Goal: Task Accomplishment & Management: Complete application form

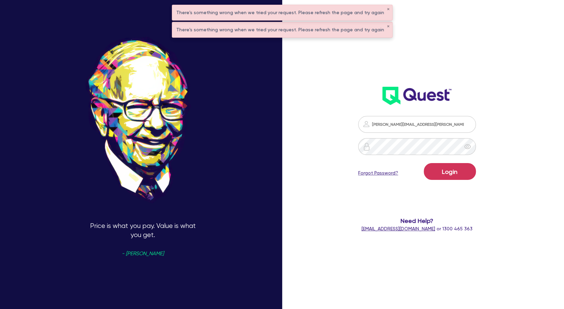
click at [380, 26] on div "There's something wrong when we tried your request. Please refresh the page and…" at bounding box center [282, 29] width 220 height 15
click at [387, 9] on button "✕" at bounding box center [388, 9] width 3 height 3
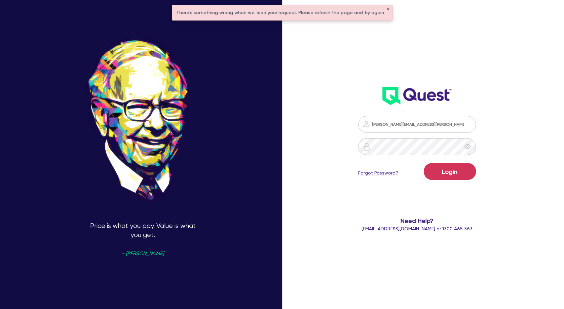
click at [387, 8] on button "✕" at bounding box center [388, 9] width 3 height 3
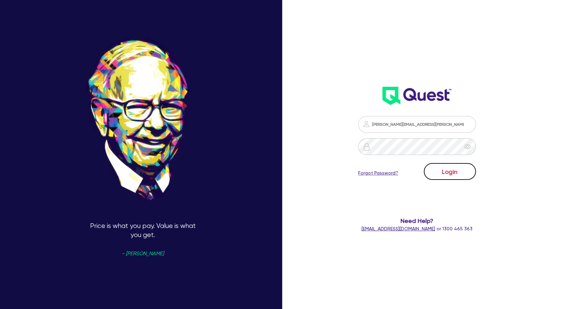
click at [459, 172] on button "Login" at bounding box center [450, 171] width 52 height 17
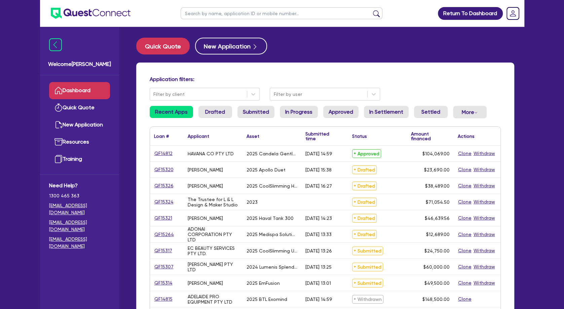
click at [413, 79] on h4 "Application filters:" at bounding box center [325, 79] width 351 height 6
click at [411, 71] on div "Application filters: Filter by client Filter by user Recent Apps Drafted Submit…" at bounding box center [325, 285] width 378 height 445
click at [449, 204] on div "QF14812 HAVANA CO PTY LTD 2025 Candela GentleMax Pro [DATE] 14:59 Approved $104…" at bounding box center [325, 310] width 350 height 329
click at [449, 204] on div "$71,054.50" at bounding box center [430, 202] width 47 height 16
click at [257, 15] on input "text" at bounding box center [282, 13] width 202 height 12
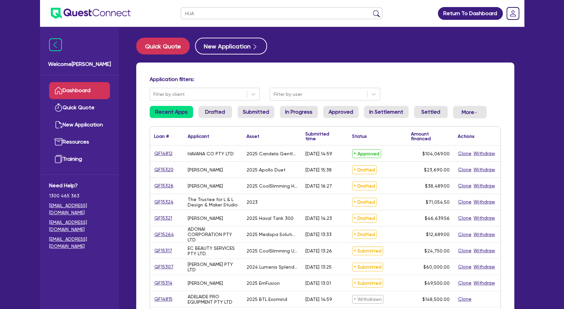
type input "HUA"
click at [371, 10] on button "submit" at bounding box center [376, 14] width 11 height 9
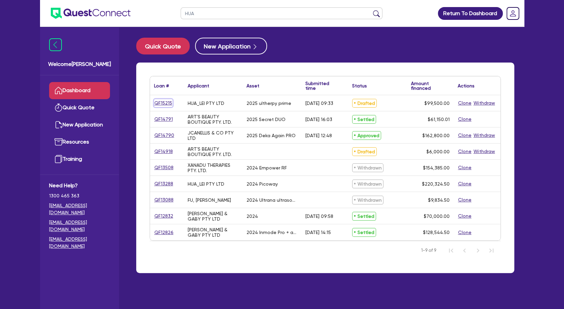
click at [168, 101] on link "QF15215" at bounding box center [163, 103] width 18 height 8
select select "SECONDARY_ASSETS"
select select "MEDICAL_DENTAL_LABORATORY_EQUIPMENT"
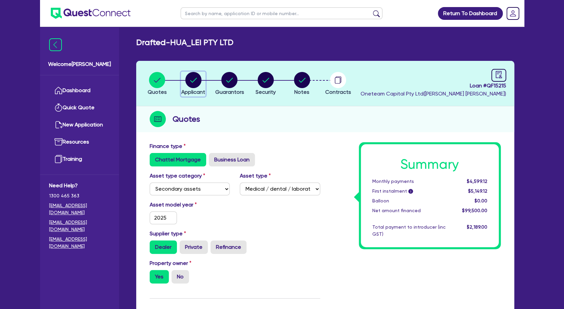
click at [195, 82] on circle "button" at bounding box center [193, 80] width 16 height 16
select select "COMPANY"
select select "HEALTH_BEAUTY"
select select "HAIR_BEAUTY_SALONS"
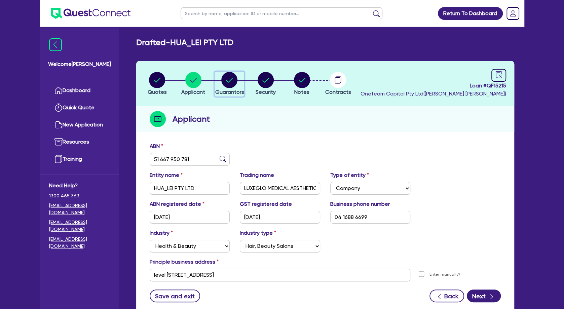
click at [230, 78] on circle "button" at bounding box center [229, 80] width 16 height 16
select select "MR"
select select "WA"
select select "MARRIED"
select select "PROPERTY"
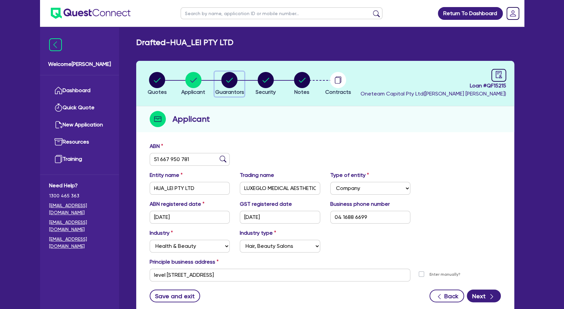
select select "CASH"
select select "VEHICLE"
select select "HOUSEHOLD_PERSONAL"
select select "OTHER"
select select "MORTGAGE"
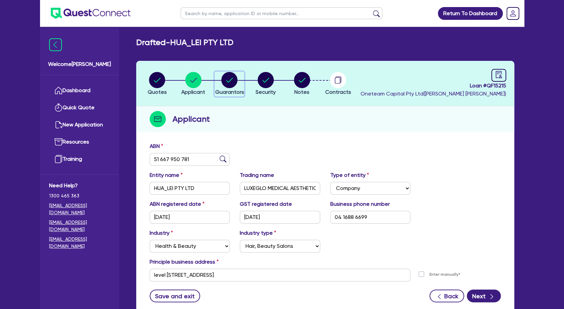
select select "MS"
select select "WA"
select select "MARRIED"
select select "PROPERTY"
select select "CASH"
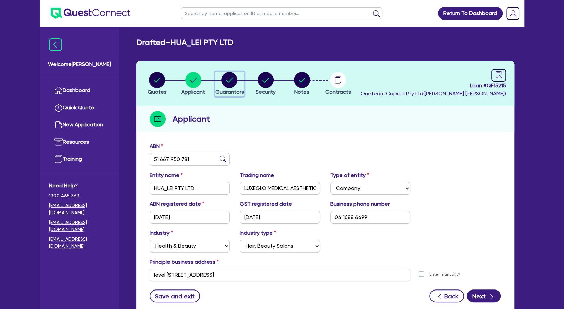
select select "VEHICLE"
select select "HOUSEHOLD_PERSONAL"
select select "OTHER"
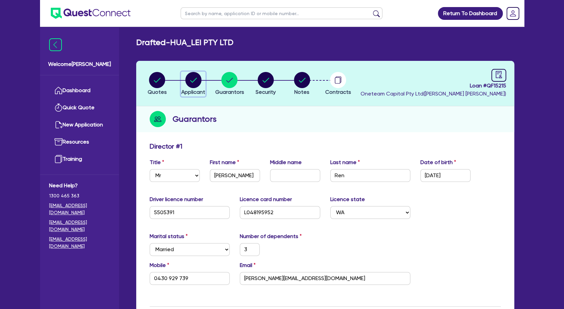
click at [196, 80] on circle "button" at bounding box center [193, 80] width 16 height 16
select select "COMPANY"
select select "HEALTH_BEAUTY"
select select "HAIR_BEAUTY_SALONS"
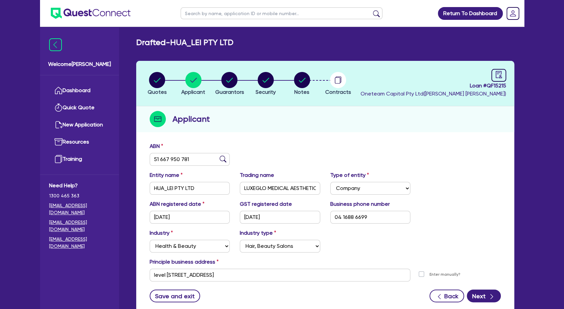
drag, startPoint x: 192, startPoint y: 41, endPoint x: 219, endPoint y: 43, distance: 27.7
click at [219, 43] on h2 "Drafted - HUA_LEI PTY LTD" at bounding box center [184, 43] width 97 height 10
click at [221, 43] on h2 "Drafted - HUA_LEI PTY LTD" at bounding box center [184, 43] width 97 height 10
click at [278, 125] on div "Applicant" at bounding box center [325, 119] width 378 height 26
click at [231, 80] on icon "button" at bounding box center [229, 80] width 7 height 5
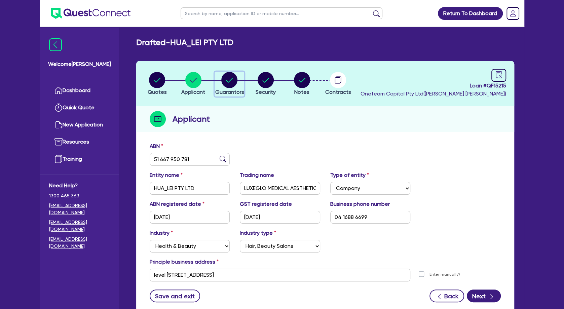
select select "MR"
select select "WA"
select select "MARRIED"
select select "PROPERTY"
select select "CASH"
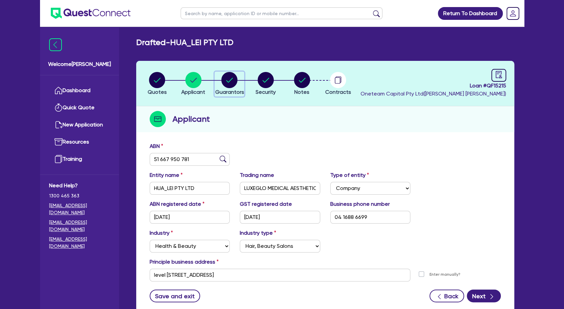
select select "VEHICLE"
select select "HOUSEHOLD_PERSONAL"
select select "OTHER"
select select "MORTGAGE"
select select "MS"
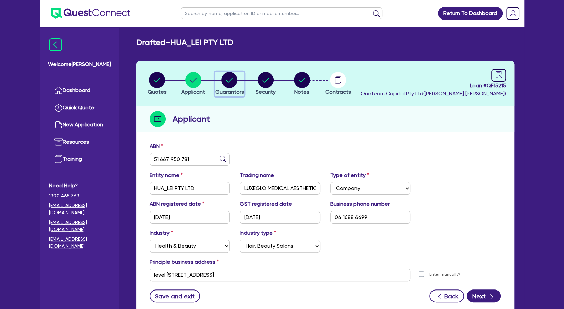
select select "WA"
select select "MARRIED"
select select "PROPERTY"
select select "CASH"
select select "VEHICLE"
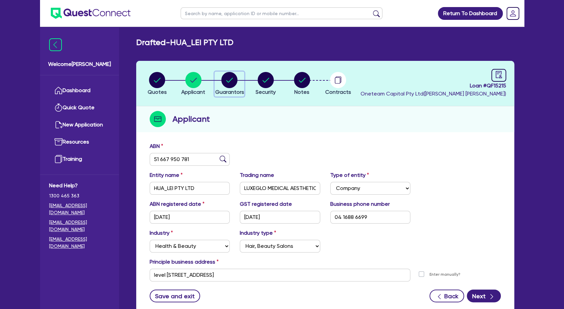
select select "HOUSEHOLD_PERSONAL"
select select "OTHER"
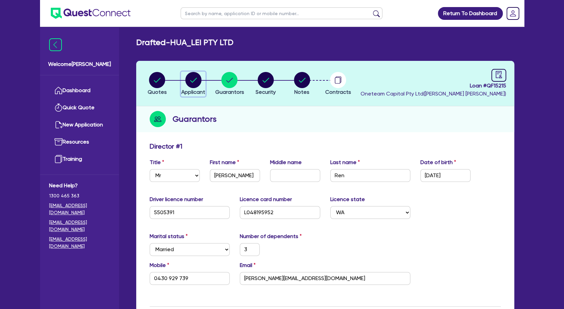
click at [189, 79] on circle "button" at bounding box center [193, 80] width 16 height 16
select select "COMPANY"
select select "HEALTH_BEAUTY"
select select "HAIR_BEAUTY_SALONS"
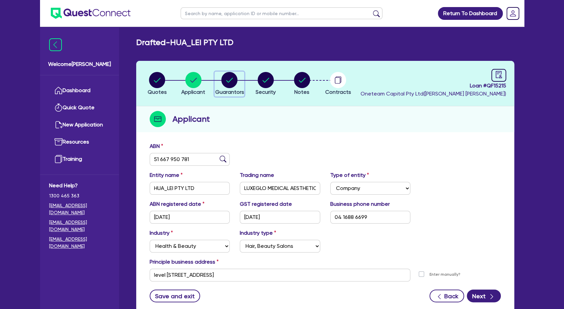
click at [226, 80] on circle "button" at bounding box center [229, 80] width 16 height 16
select select "MR"
select select "WA"
select select "MARRIED"
select select "PROPERTY"
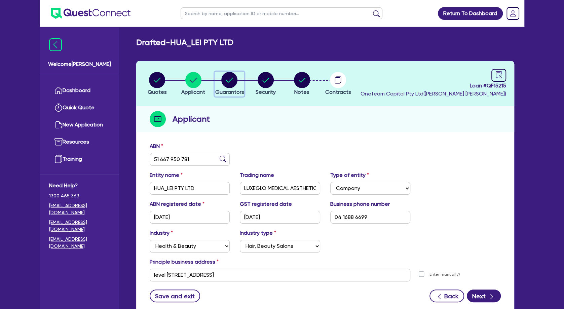
select select "CASH"
select select "VEHICLE"
select select "HOUSEHOLD_PERSONAL"
select select "OTHER"
select select "MORTGAGE"
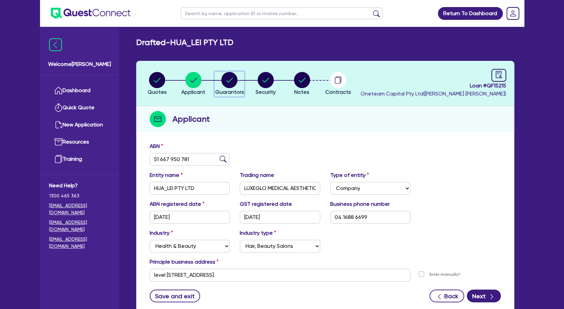
select select "MS"
select select "WA"
select select "MARRIED"
select select "PROPERTY"
select select "CASH"
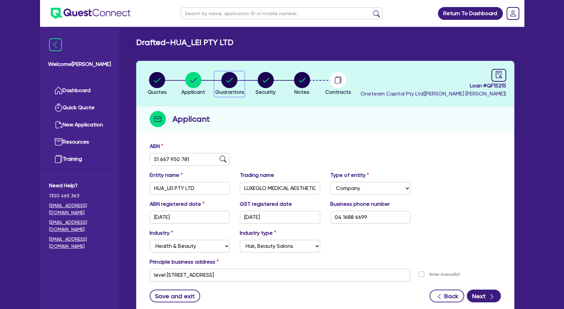
select select "VEHICLE"
select select "HOUSEHOLD_PERSONAL"
select select "OTHER"
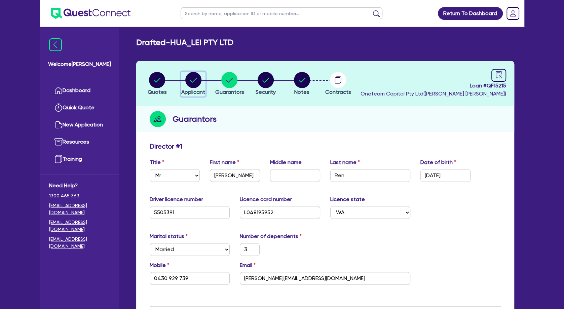
click at [186, 82] on icon "button" at bounding box center [193, 80] width 16 height 16
select select "COMPANY"
select select "HEALTH_BEAUTY"
select select "HAIR_BEAUTY_SALONS"
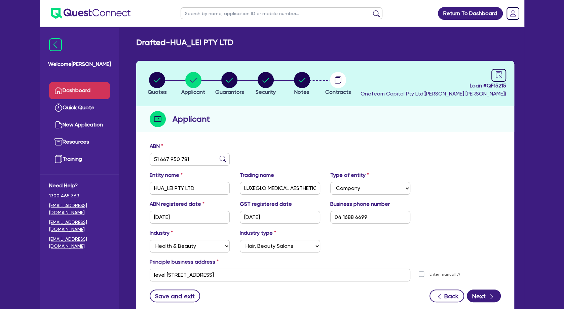
click at [100, 89] on link "Dashboard" at bounding box center [79, 90] width 61 height 17
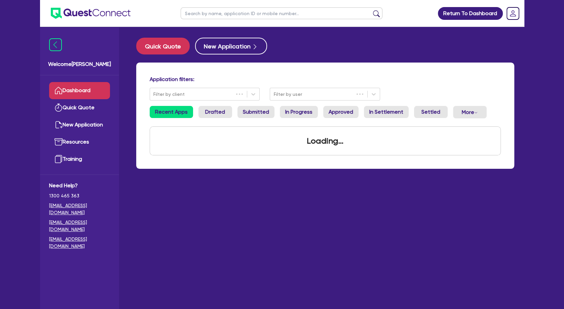
click at [212, 16] on input "text" at bounding box center [282, 13] width 202 height 12
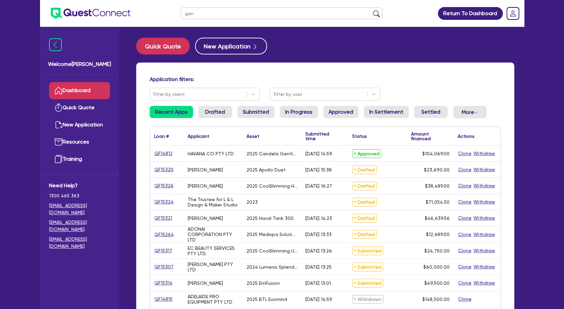
type input "gen"
click at [371, 10] on button "submit" at bounding box center [376, 14] width 11 height 9
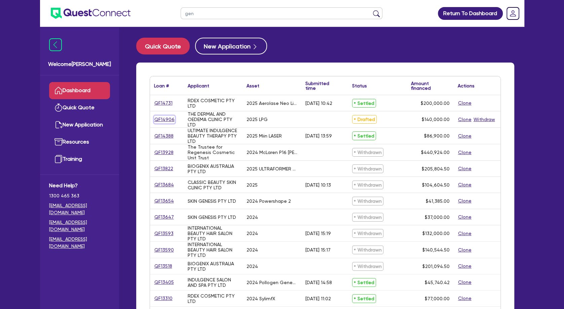
click at [166, 121] on link "QF14906" at bounding box center [164, 120] width 21 height 8
select select "TERTIARY_ASSETS"
select select "BEAUTY_EQUIPMENT"
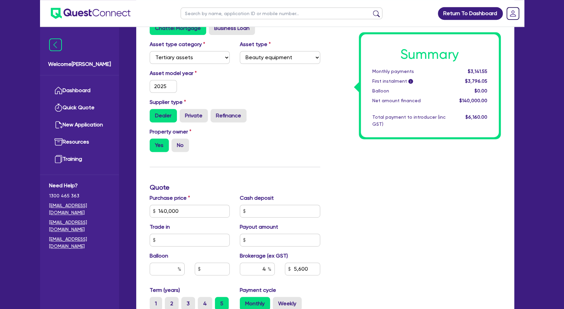
scroll to position [145, 0]
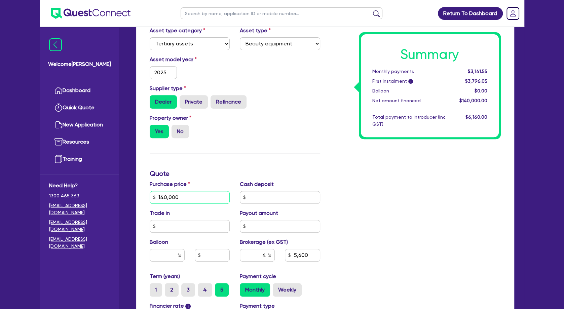
drag, startPoint x: 184, startPoint y: 196, endPoint x: 120, endPoint y: 196, distance: 63.9
click at [150, 196] on input "140,000" at bounding box center [190, 197] width 80 height 13
type input "82,500"
click at [186, 147] on div "Finance type Chattel Mortgage Business Loan Asset type category Select Cars and…" at bounding box center [235, 193] width 181 height 393
type input "3,300"
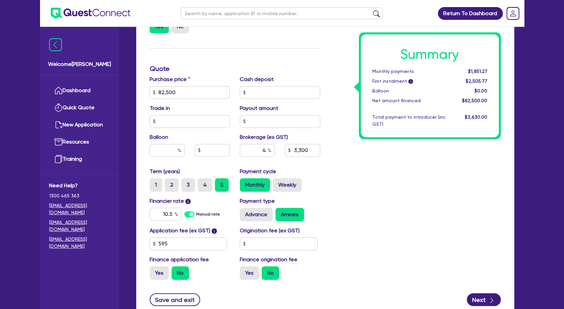
scroll to position [254, 0]
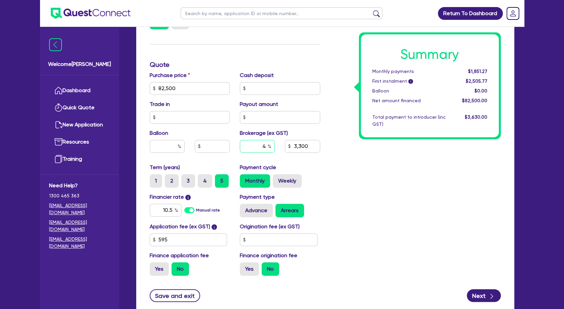
drag, startPoint x: 260, startPoint y: 146, endPoint x: 266, endPoint y: 144, distance: 5.7
click at [266, 145] on input "4" at bounding box center [257, 146] width 35 height 13
type input "5"
click at [403, 174] on div "Summary Monthly payments Calculating... First instalment i Calculating... Ballo…" at bounding box center [415, 84] width 181 height 393
click at [477, 294] on button "Next" at bounding box center [484, 295] width 34 height 13
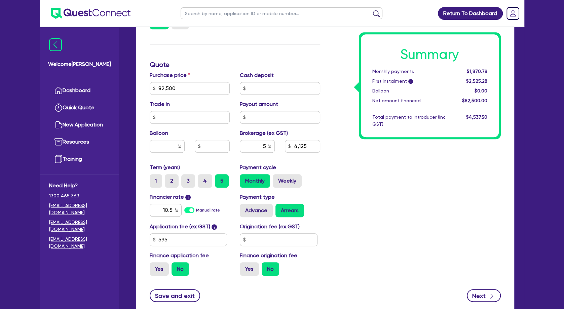
type input "4,125"
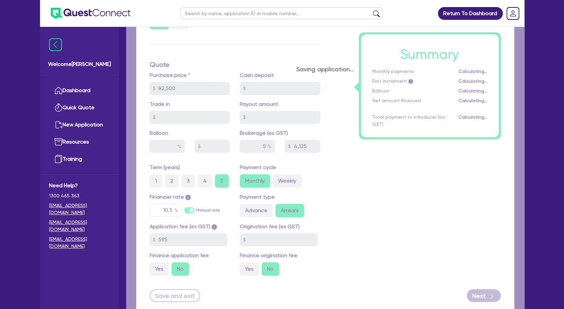
select select "COMPANY"
select select "HEALTH_BEAUTY"
select select "HAIR_BEAUTY_SALONS"
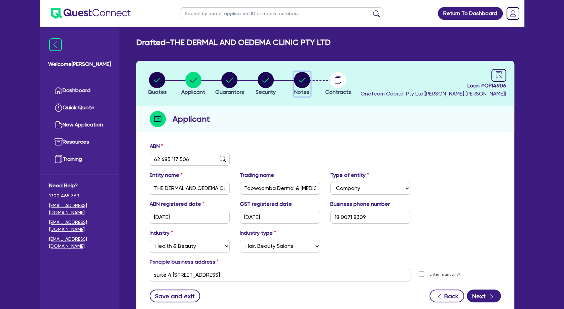
click at [306, 80] on circle "button" at bounding box center [302, 80] width 16 height 16
select select "Other"
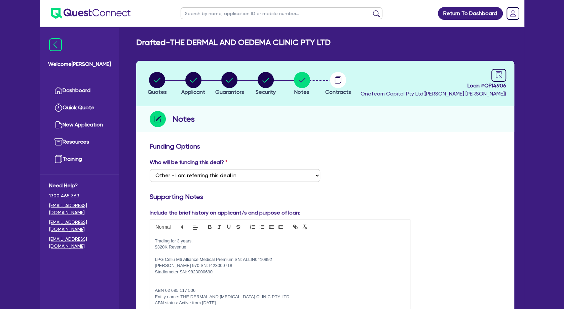
click at [202, 239] on p "Trading for 3 years." at bounding box center [280, 241] width 250 height 6
click at [201, 248] on p "$320K Revenue" at bounding box center [280, 247] width 250 height 6
click at [207, 241] on p "Trading for 3 years." at bounding box center [280, 241] width 250 height 6
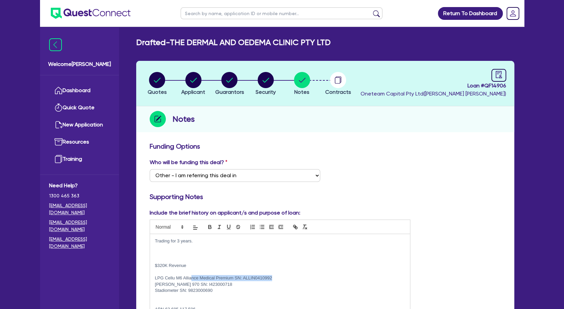
drag, startPoint x: 284, startPoint y: 275, endPoint x: 193, endPoint y: 275, distance: 91.4
click at [193, 275] on p "LPG Cellu M6 Alliance Medical Premium SN: ALLIN0410992" at bounding box center [280, 278] width 250 height 6
drag, startPoint x: 148, startPoint y: 273, endPoint x: 136, endPoint y: 273, distance: 12.4
click at [150, 273] on div "Trading for 3 years. $320K Revenue LPG Cellu M6 Alliance Medical Premium SN: AL…" at bounding box center [280, 276] width 260 height 84
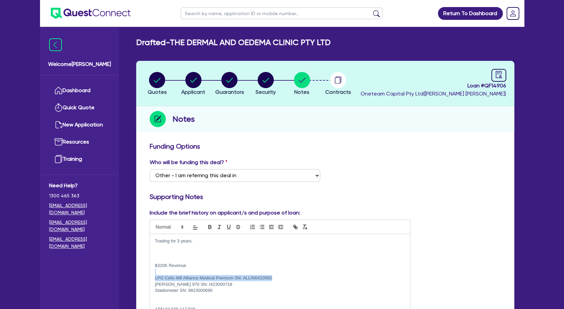
copy div "LPG Cellu M6 Alliance Medical Premium SN: ALLIN0410992"
click at [166, 249] on p at bounding box center [280, 247] width 250 height 6
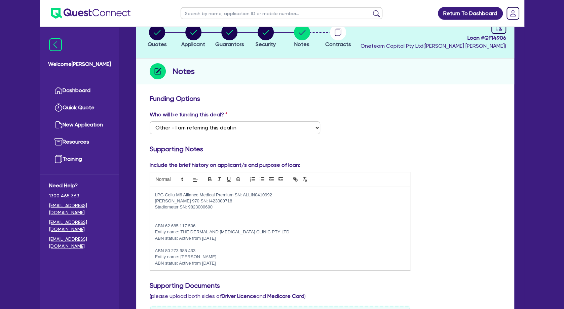
scroll to position [73, 0]
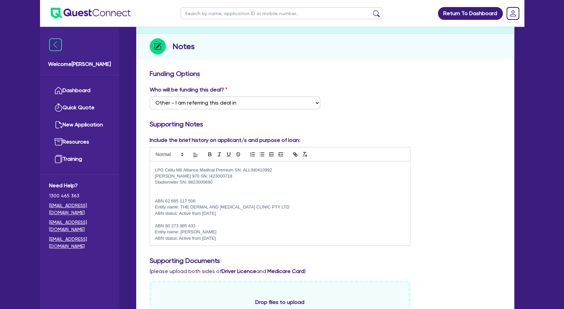
drag, startPoint x: 227, startPoint y: 230, endPoint x: 152, endPoint y: 200, distance: 81.2
click at [152, 200] on div "Trading for 3 years. LPG Cellu M6 Alliance Medical Premium SN: ALLIN0410992 ---…" at bounding box center [280, 203] width 260 height 84
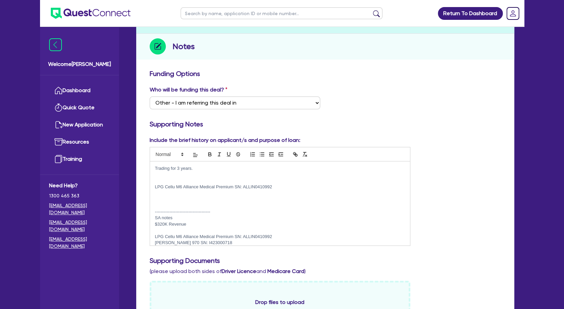
click at [208, 169] on p "Trading for 3 years." at bounding box center [280, 168] width 250 height 6
click at [156, 167] on p "Trading for 3 years." at bounding box center [280, 168] width 250 height 6
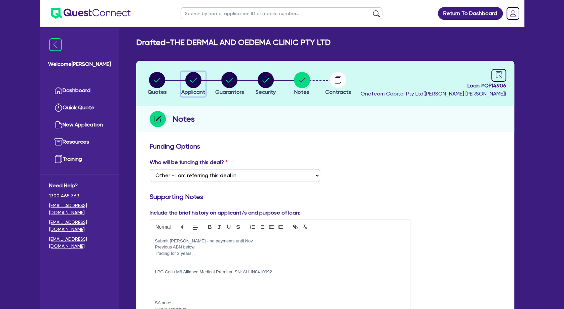
click at [193, 75] on circle "button" at bounding box center [193, 80] width 16 height 16
select select "COMPANY"
select select "HEALTH_BEAUTY"
select select "HAIR_BEAUTY_SALONS"
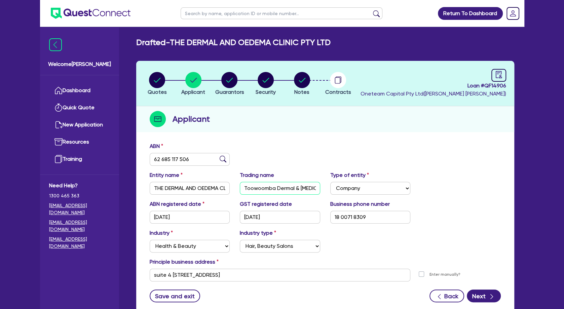
click at [260, 189] on input "Toowoomba Dermal & [MEDICAL_DATA] Clinic" at bounding box center [280, 188] width 80 height 13
click at [301, 83] on circle "button" at bounding box center [302, 80] width 16 height 16
click at [303, 82] on circle "button" at bounding box center [302, 80] width 16 height 16
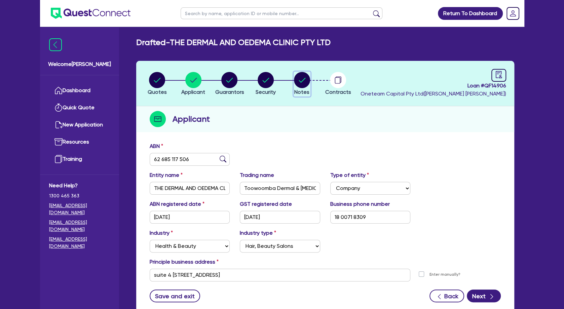
select select "Other"
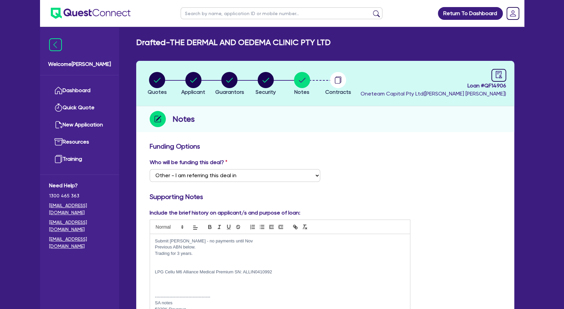
click at [167, 262] on p at bounding box center [280, 260] width 250 height 6
click at [186, 266] on p at bounding box center [280, 266] width 250 height 6
click at [282, 114] on div "Notes" at bounding box center [325, 119] width 378 height 26
click at [224, 80] on circle "button" at bounding box center [229, 80] width 16 height 16
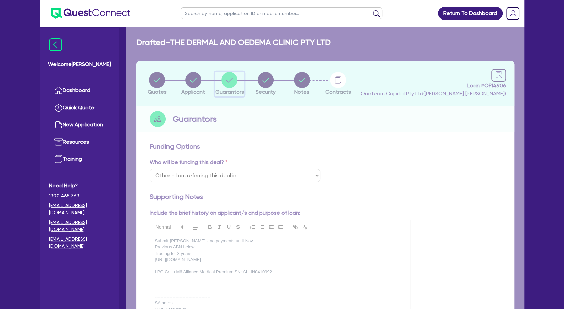
select select "MR"
select select "QLD"
select select "SINGLE"
select select "VEHICLE"
select select "CASH"
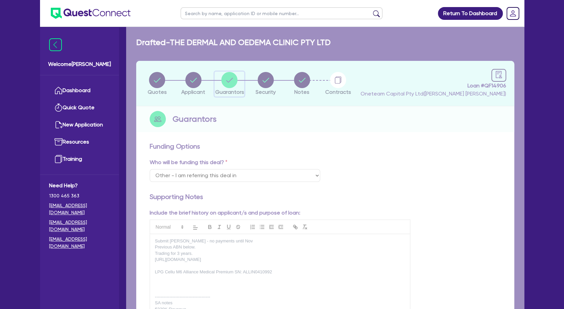
select select "EQUIPMENT"
select select "HOUSEHOLD_PERSONAL"
select select "OTHER"
select select "VEHICLE_LOAN"
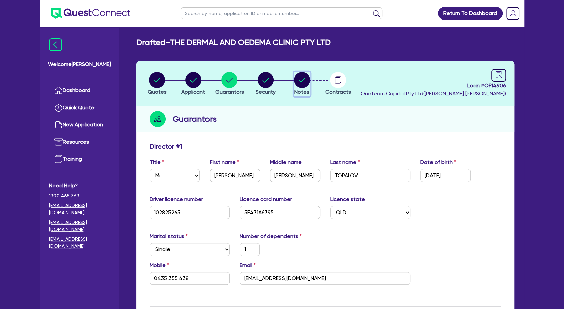
click at [301, 83] on circle "button" at bounding box center [302, 80] width 16 height 16
select select "Other"
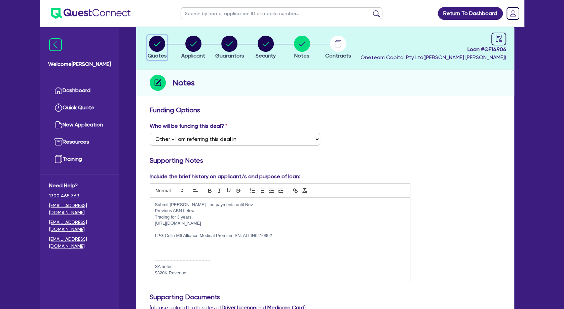
click at [163, 43] on circle "button" at bounding box center [157, 44] width 16 height 16
select select "TERTIARY_ASSETS"
select select "BEAUTY_EQUIPMENT"
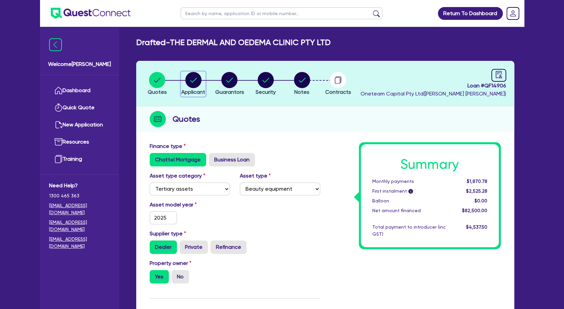
click at [198, 78] on circle "button" at bounding box center [193, 80] width 16 height 16
select select "COMPANY"
select select "HEALTH_BEAUTY"
select select "HAIR_BEAUTY_SALONS"
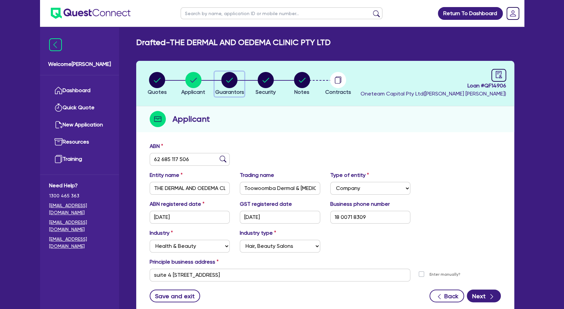
click at [227, 84] on circle "button" at bounding box center [229, 80] width 16 height 16
select select "MR"
select select "QLD"
select select "SINGLE"
select select "VEHICLE"
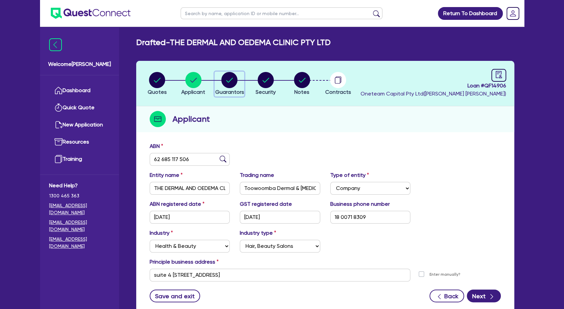
select select "CASH"
select select "EQUIPMENT"
select select "HOUSEHOLD_PERSONAL"
select select "OTHER"
select select "VEHICLE_LOAN"
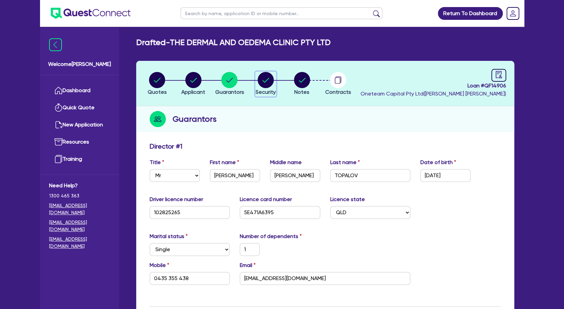
click at [266, 79] on circle "button" at bounding box center [266, 80] width 16 height 16
select select "TERTIARY_ASSETS"
select select "BEAUTY_EQUIPMENT"
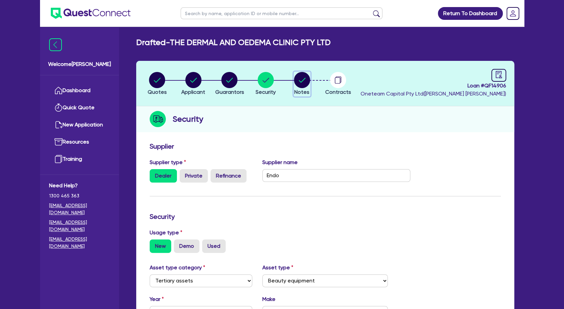
click at [299, 86] on circle "button" at bounding box center [302, 80] width 16 height 16
select select "Other"
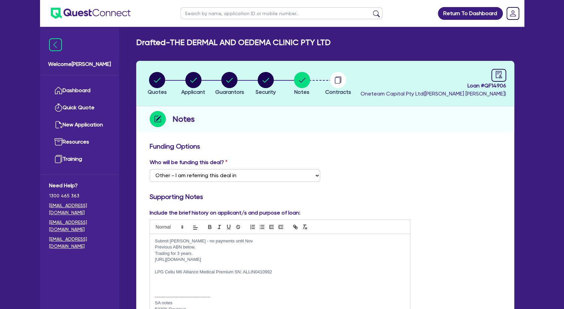
click at [193, 286] on p at bounding box center [280, 284] width 250 height 6
click at [235, 77] on circle "button" at bounding box center [229, 80] width 16 height 16
select select "MR"
select select "QLD"
select select "SINGLE"
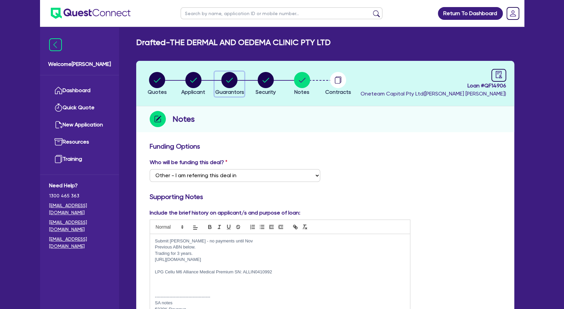
select select "VEHICLE"
select select "CASH"
select select "EQUIPMENT"
select select "HOUSEHOLD_PERSONAL"
select select "OTHER"
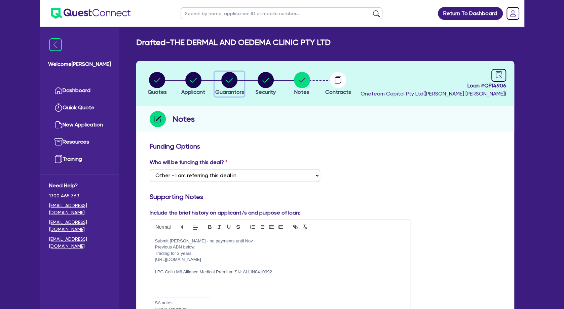
select select "VEHICLE_LOAN"
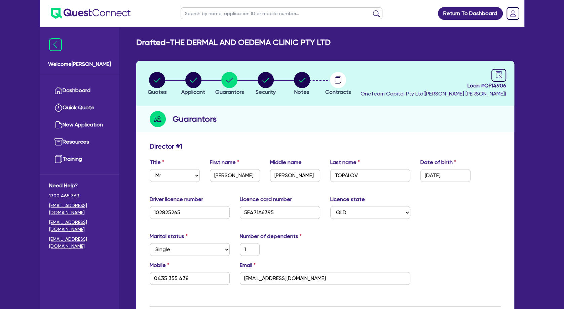
click at [221, 14] on input "text" at bounding box center [282, 13] width 202 height 12
type input "k laser"
click button "submit" at bounding box center [376, 14] width 11 height 9
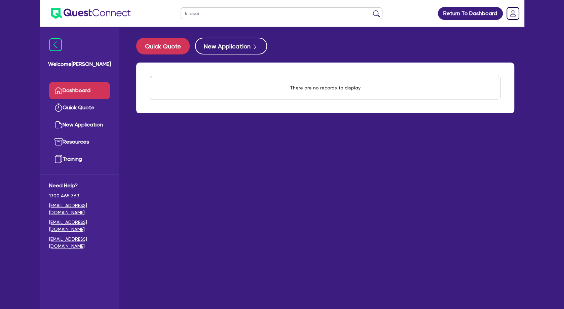
drag, startPoint x: 208, startPoint y: 13, endPoint x: 181, endPoint y: 12, distance: 27.6
click at [181, 12] on input "k laser" at bounding box center [282, 13] width 202 height 12
drag, startPoint x: 339, startPoint y: 91, endPoint x: 342, endPoint y: 61, distance: 29.7
click at [339, 85] on div "There are no records to display" at bounding box center [325, 87] width 87 height 23
click at [72, 108] on link "Quick Quote" at bounding box center [79, 107] width 61 height 17
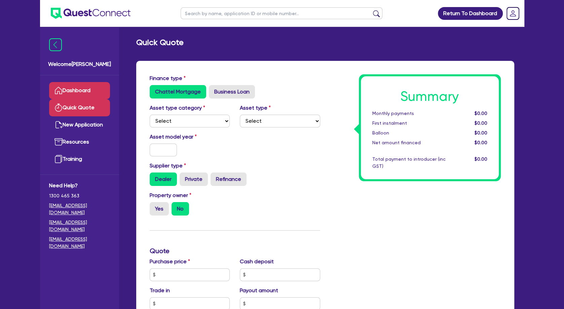
click at [75, 91] on link "Dashboard" at bounding box center [79, 90] width 61 height 17
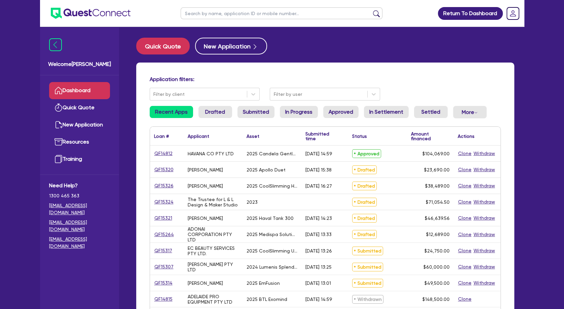
drag, startPoint x: 203, startPoint y: 168, endPoint x: 211, endPoint y: 168, distance: 7.7
click at [206, 168] on div "[PERSON_NAME]" at bounding box center [205, 169] width 35 height 5
click at [211, 168] on div "[PERSON_NAME]" at bounding box center [205, 169] width 35 height 5
click at [247, 17] on input "text" at bounding box center [282, 13] width 202 height 12
click at [243, 14] on input "text" at bounding box center [282, 13] width 202 height 12
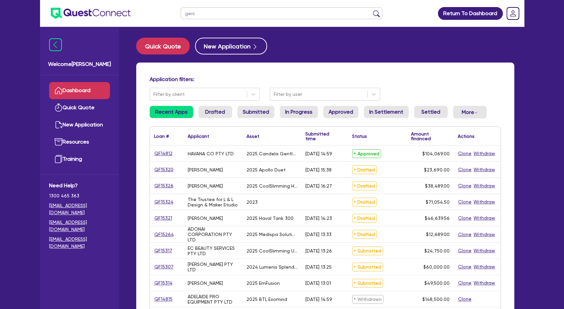
click at [371, 10] on button "submit" at bounding box center [376, 14] width 11 height 9
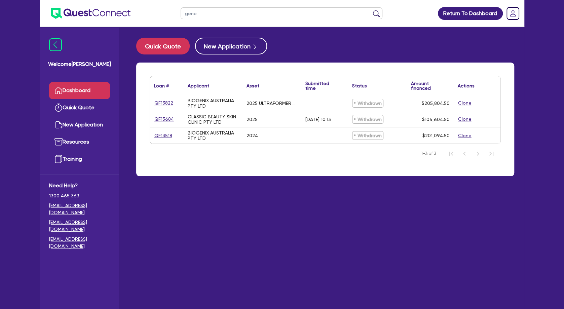
type input "gene"
click at [371, 10] on button "submit" at bounding box center [376, 14] width 11 height 9
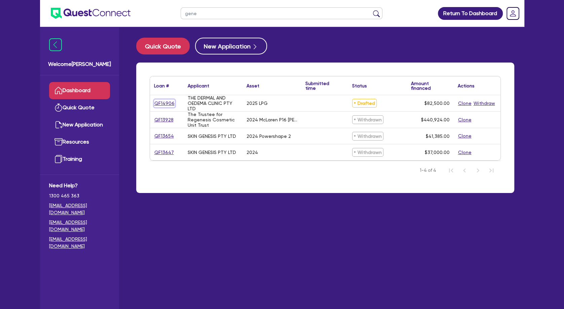
click at [166, 101] on link "QF14906" at bounding box center [164, 104] width 21 height 8
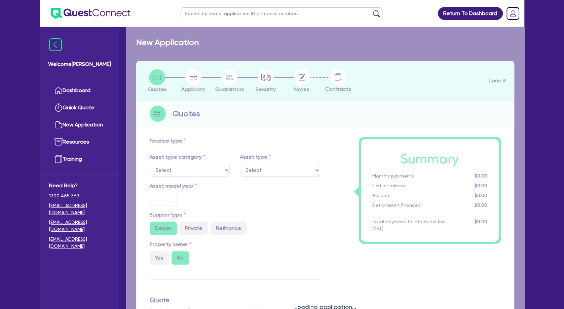
select select "TERTIARY_ASSETS"
type input "2025"
radio input "true"
type input "82,500"
type input "5"
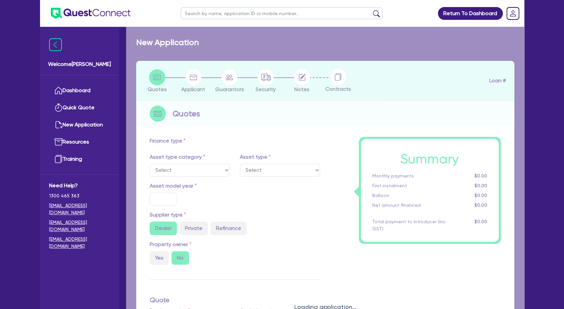
type input "4,125"
type input "10.5"
select select "BEAUTY_EQUIPMENT"
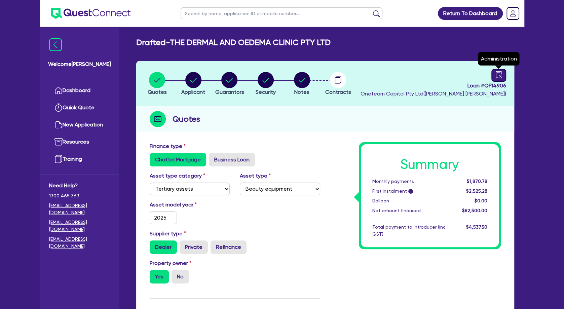
click at [499, 73] on icon "audit" at bounding box center [498, 74] width 7 height 7
select select "DRAFTED_NEW"
select select "Other"
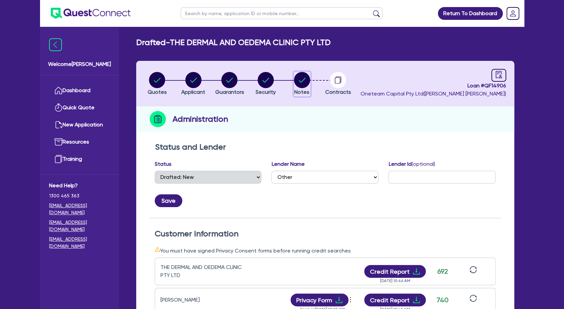
click at [306, 83] on circle "button" at bounding box center [302, 80] width 16 height 16
select select "Other"
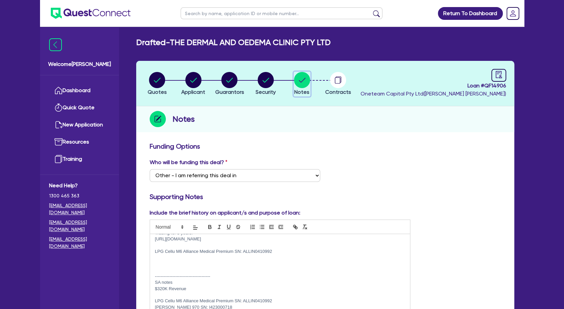
scroll to position [29, 0]
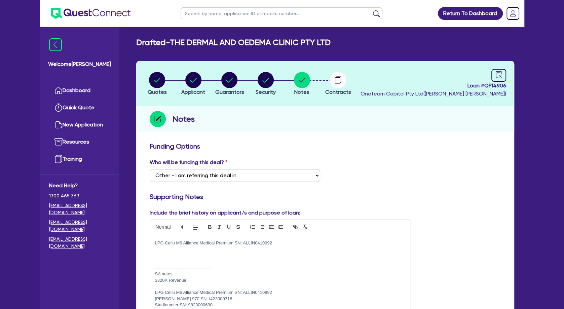
click at [204, 253] on p at bounding box center [280, 255] width 250 height 6
drag, startPoint x: 218, startPoint y: 110, endPoint x: 227, endPoint y: 86, distance: 25.1
click at [218, 110] on div "Notes" at bounding box center [325, 119] width 378 height 26
click at [228, 80] on circle "button" at bounding box center [229, 80] width 16 height 16
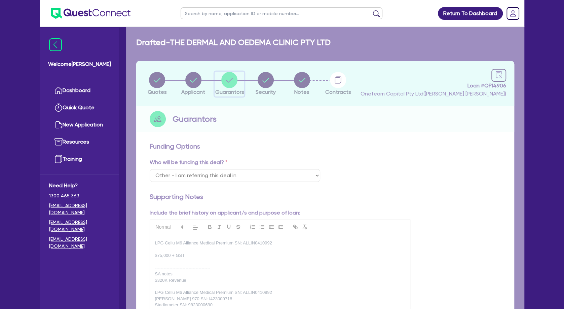
select select "MR"
select select "QLD"
select select "SINGLE"
select select "VEHICLE"
select select "CASH"
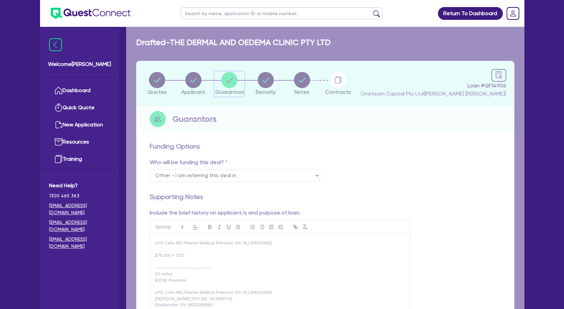
select select "EQUIPMENT"
select select "HOUSEHOLD_PERSONAL"
select select "OTHER"
select select "VEHICLE_LOAN"
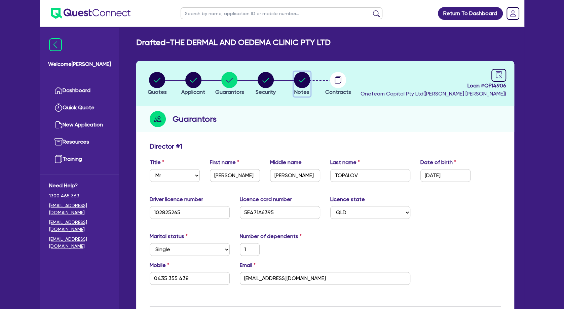
click at [304, 85] on circle "button" at bounding box center [302, 80] width 16 height 16
select select "Other"
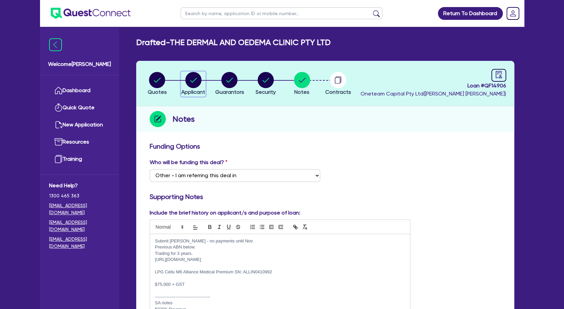
click at [199, 81] on circle "button" at bounding box center [193, 80] width 16 height 16
select select "COMPANY"
select select "HEALTH_BEAUTY"
select select "HAIR_BEAUTY_SALONS"
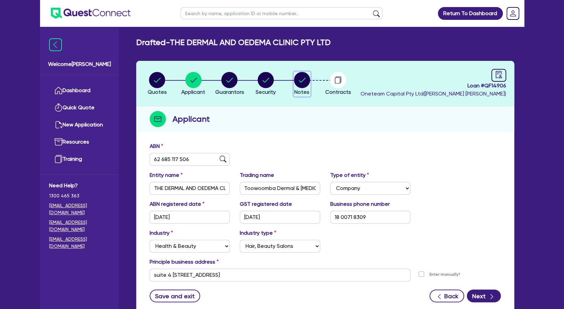
click at [296, 79] on circle "button" at bounding box center [302, 80] width 16 height 16
select select "Other"
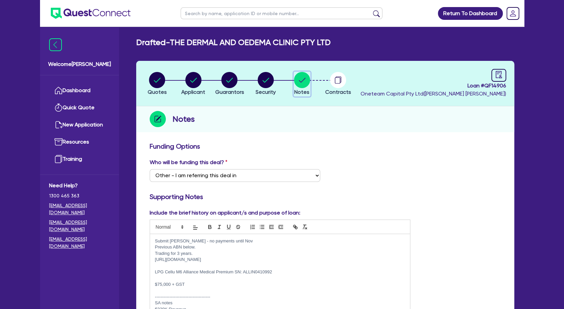
scroll to position [79, 0]
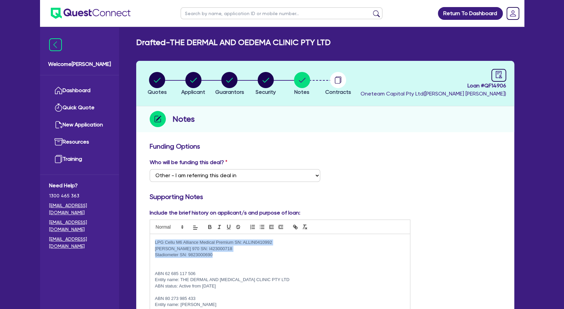
drag, startPoint x: 226, startPoint y: 254, endPoint x: 154, endPoint y: 244, distance: 72.7
click at [154, 244] on div "Submit [PERSON_NAME] - no payments until Nov Previous ABN below. Trading for 3 …" at bounding box center [280, 276] width 260 height 84
copy div "LPG Cellu M6 Alliance Medical Premium SN: ALLIN0410992 [PERSON_NAME] 970 SN: I4…"
drag, startPoint x: 506, startPoint y: 83, endPoint x: 485, endPoint y: 86, distance: 20.6
click at [485, 86] on header "Quotes Applicant [GEOGRAPHIC_DATA] Security Notes Contracts Loan # QF14906 Onet…" at bounding box center [325, 83] width 378 height 45
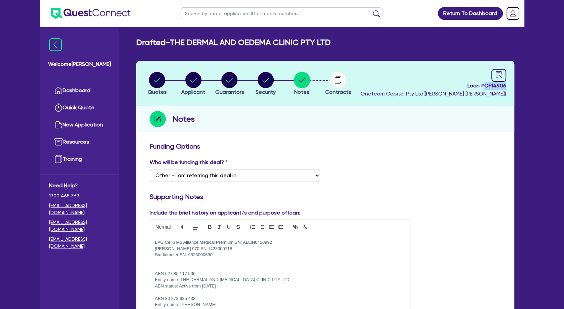
copy span "QF14906"
click at [195, 76] on circle "button" at bounding box center [193, 80] width 16 height 16
select select "COMPANY"
select select "HEALTH_BEAUTY"
select select "HAIR_BEAUTY_SALONS"
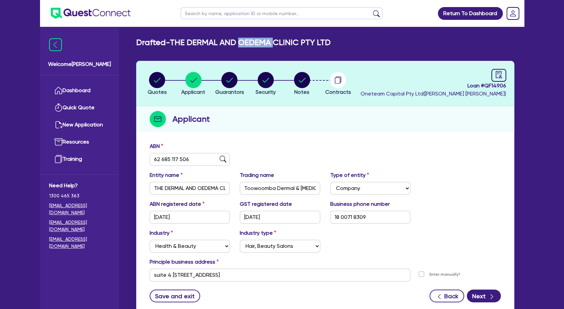
drag, startPoint x: 280, startPoint y: 39, endPoint x: 245, endPoint y: 42, distance: 35.7
click at [245, 42] on h2 "Drafted - THE DERMAL AND [MEDICAL_DATA] CLINIC PTY LTD" at bounding box center [233, 43] width 194 height 10
copy h2 "[MEDICAL_DATA]"
click at [66, 95] on link "Dashboard" at bounding box center [79, 90] width 61 height 17
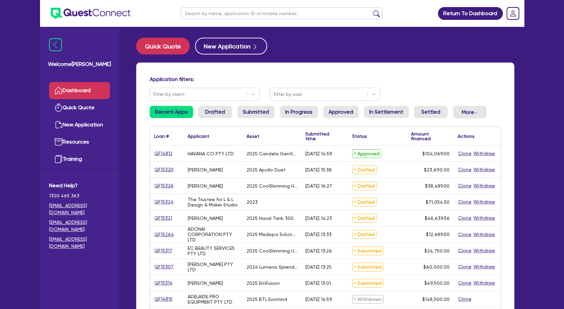
click at [218, 9] on input "text" at bounding box center [282, 13] width 202 height 12
paste input "[MEDICAL_DATA]"
type input "[MEDICAL_DATA]"
click at [371, 10] on button "submit" at bounding box center [376, 14] width 11 height 9
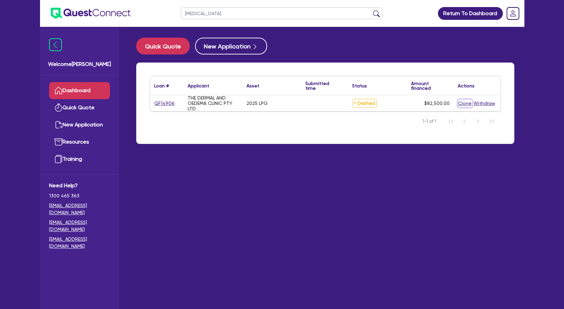
click at [465, 104] on button "Clone" at bounding box center [465, 104] width 14 height 8
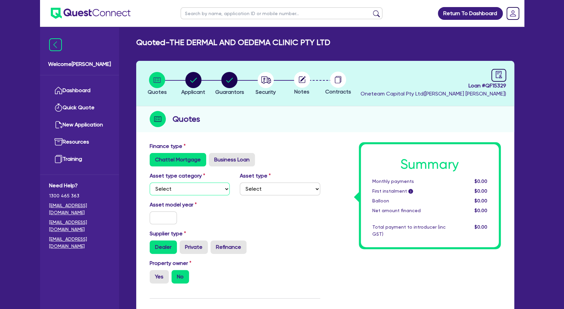
click at [150, 183] on select "Select Cars and light trucks Primary assets Secondary assets Tertiary assets" at bounding box center [190, 189] width 80 height 13
select select "TERTIARY_ASSETS"
click option "Tertiary assets" at bounding box center [0, 0] width 0 height 0
click at [240, 183] on select "Select Beauty equipment IT equipment IT software Watercraft Other" at bounding box center [280, 189] width 80 height 13
select select "BEAUTY_EQUIPMENT"
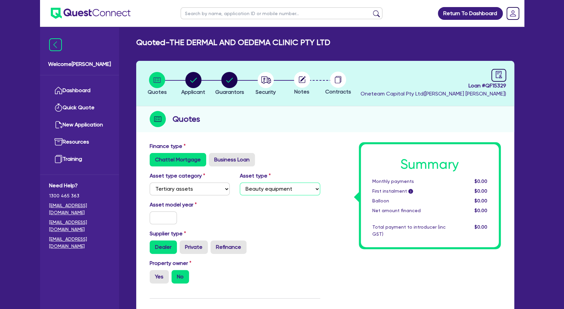
click option "Beauty equipment" at bounding box center [0, 0] width 0 height 0
click at [167, 218] on input "text" at bounding box center [164, 217] width 28 height 13
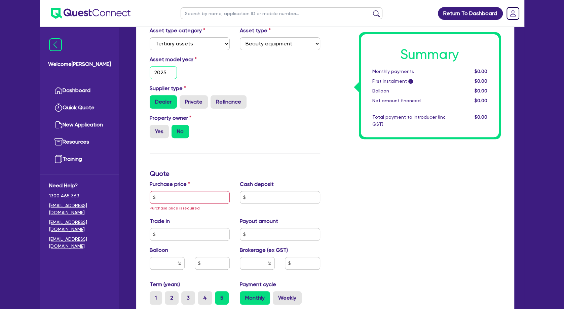
type input "2025"
click at [175, 200] on input "text" at bounding box center [190, 197] width 80 height 13
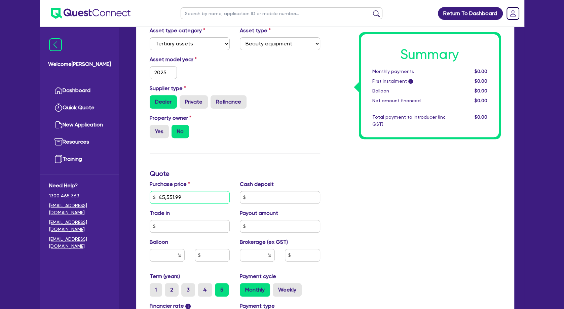
type input "45,551.99"
click at [297, 194] on input "text" at bounding box center [280, 197] width 80 height 13
type input "9,110.40"
click at [262, 251] on input "text" at bounding box center [257, 255] width 35 height 13
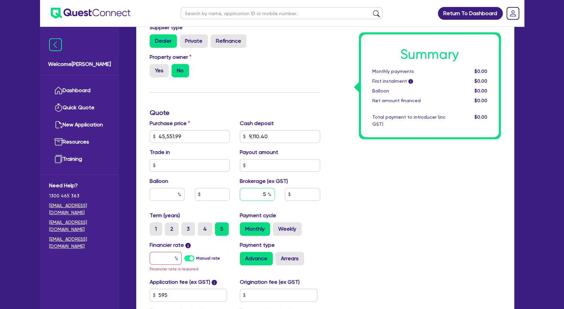
scroll to position [254, 0]
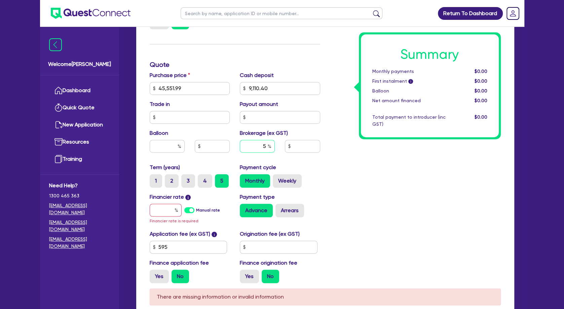
type input "5"
click at [168, 213] on input "text" at bounding box center [166, 210] width 32 height 13
type input "1"
type input "1,822.08"
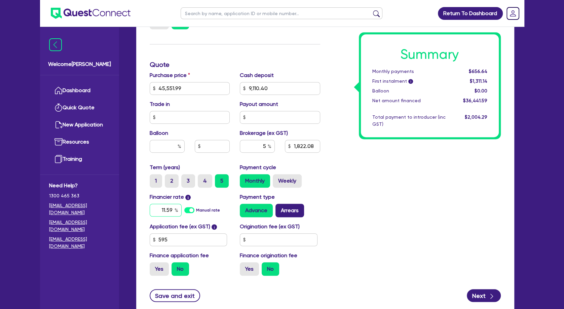
type input "11.59"
type input "1,822.08"
click at [299, 210] on label "Arrears" at bounding box center [289, 210] width 29 height 13
click at [280, 208] on input "Arrears" at bounding box center [277, 206] width 4 height 4
radio input "true"
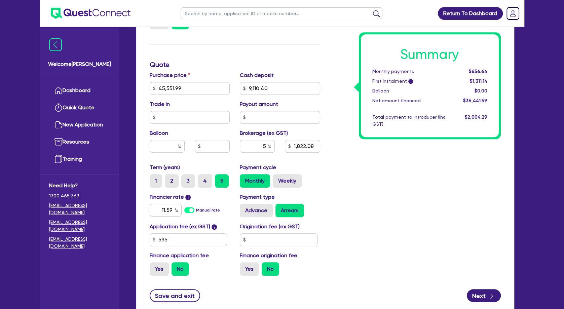
type input "1,822.08"
click at [260, 240] on input "text" at bounding box center [279, 239] width 78 height 13
type input "500"
click at [386, 221] on div "Summary Monthly payments Calculating... First instalment i Calculating... Ballo…" at bounding box center [415, 84] width 181 height 393
click at [479, 294] on button "Next" at bounding box center [484, 295] width 34 height 13
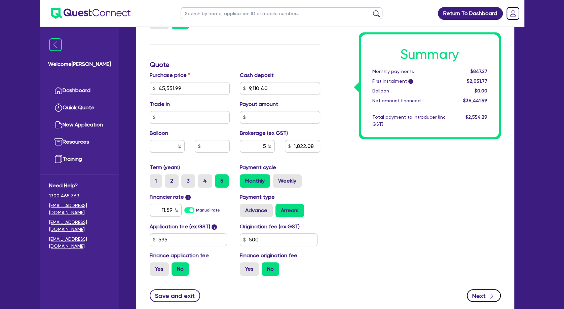
type input "1,822.08"
select select "COMPANY"
select select "HEALTH_BEAUTY"
select select "HAIR_BEAUTY_SALONS"
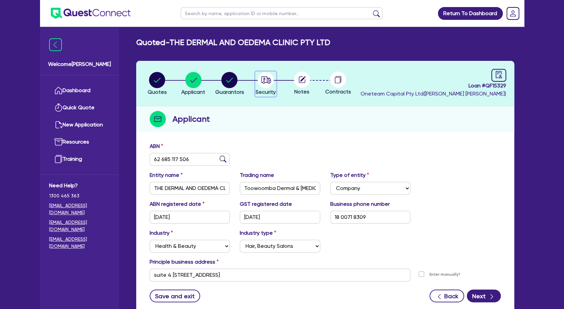
click at [262, 78] on circle "button" at bounding box center [266, 80] width 16 height 16
select select "TERTIARY_ASSETS"
select select "BEAUTY_EQUIPMENT"
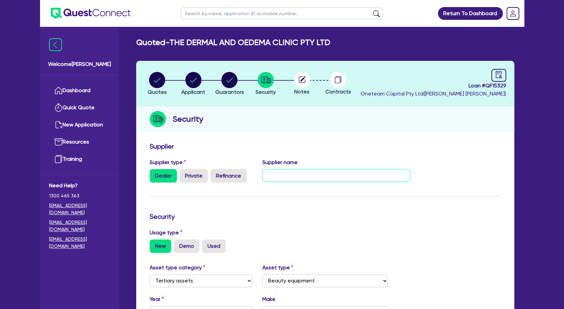
click at [280, 172] on input "text" at bounding box center [336, 175] width 148 height 13
drag, startPoint x: 328, startPoint y: 175, endPoint x: 254, endPoint y: 175, distance: 74.6
click at [262, 175] on input "Endo" at bounding box center [336, 175] width 148 height 13
paste input "therapeutics Pty Ltd"
type input "Endotherapeutics Pty Ltd"
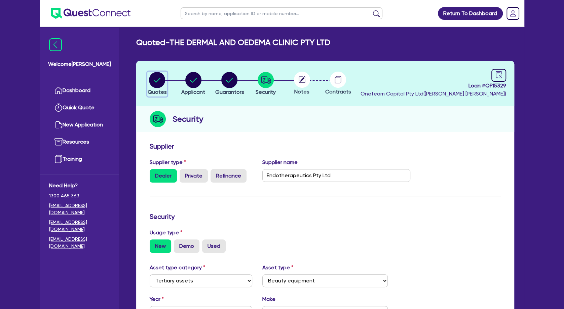
click at [157, 82] on circle "button" at bounding box center [157, 80] width 16 height 16
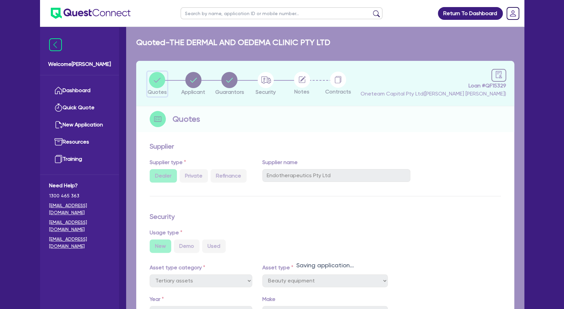
select select "TERTIARY_ASSETS"
select select "BEAUTY_EQUIPMENT"
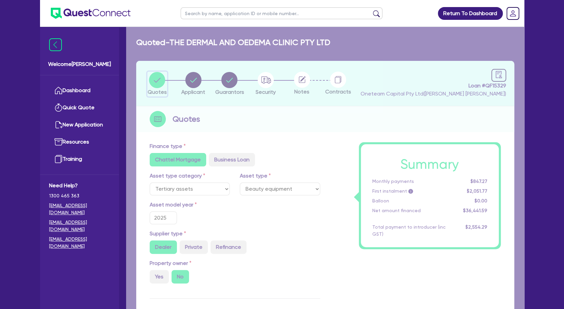
type input "45,551.99"
type input "9,110.4"
type input "1,822.08"
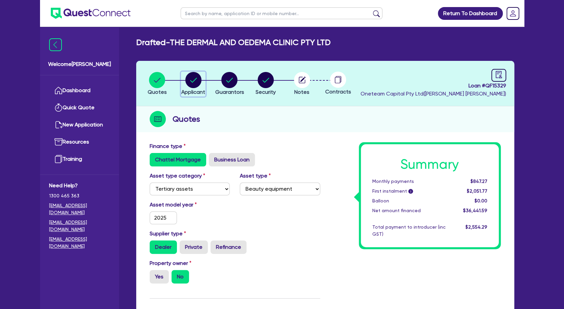
click at [201, 79] on div "button" at bounding box center [193, 80] width 24 height 16
select select "COMPANY"
select select "HEALTH_BEAUTY"
select select "HAIR_BEAUTY_SALONS"
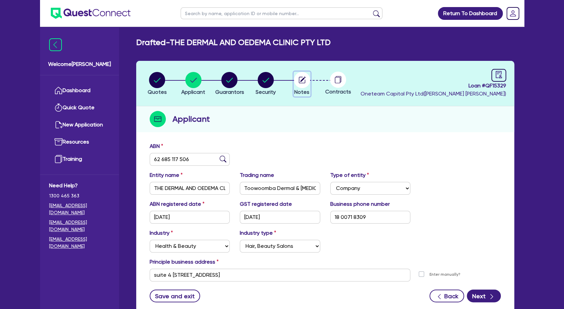
click at [305, 80] on circle "button" at bounding box center [302, 80] width 16 height 16
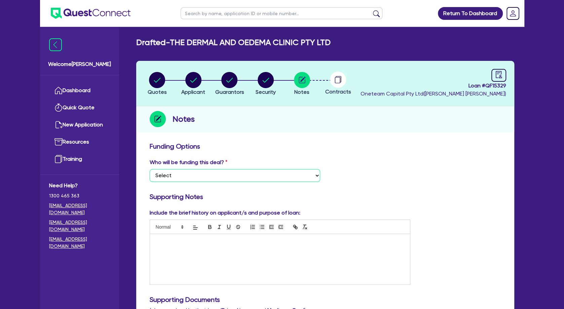
click at [150, 169] on select "Select I want Quest to fund 100% I will fund 100% I will co-fund with Quest Oth…" at bounding box center [235, 175] width 170 height 13
select select "Other"
click option "Other - I am referring this deal in" at bounding box center [0, 0] width 0 height 0
click at [186, 238] on div at bounding box center [280, 259] width 260 height 50
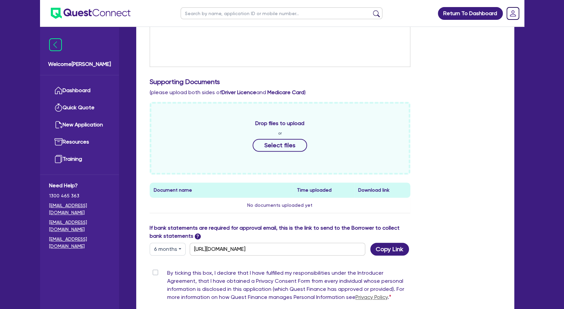
click at [167, 272] on label "By ticking this box, I declare that I have fulfilled my responsibilities under …" at bounding box center [288, 286] width 243 height 35
click at [155, 272] on input "By ticking this box, I declare that I have fulfilled my responsibilities under …" at bounding box center [152, 272] width 5 height 6
checkbox input "true"
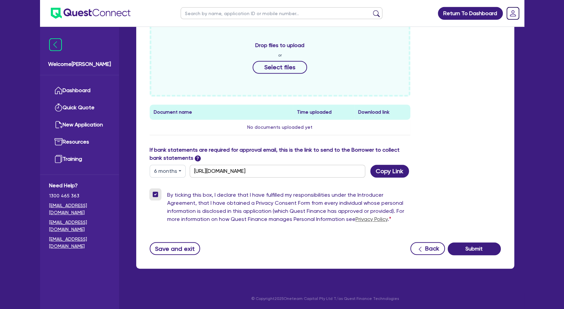
scroll to position [296, 0]
click at [476, 253] on button "Submit" at bounding box center [473, 248] width 53 height 13
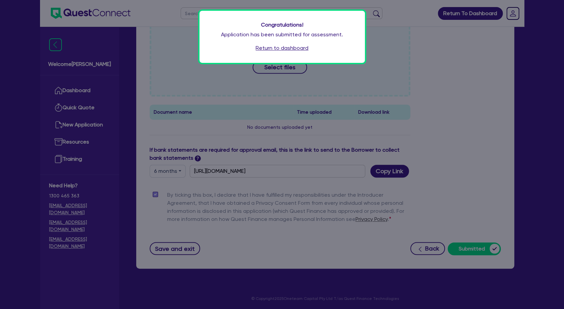
click at [296, 49] on link "Return to dashboard" at bounding box center [281, 48] width 53 height 8
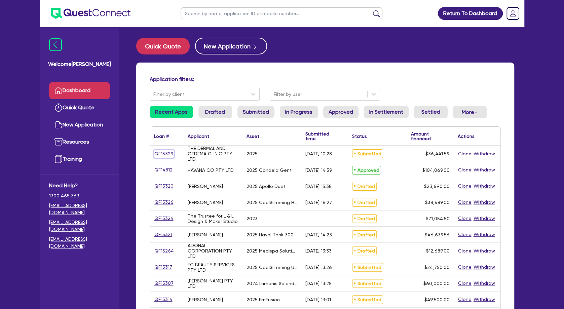
click at [164, 154] on link "QF15329" at bounding box center [164, 154] width 20 height 8
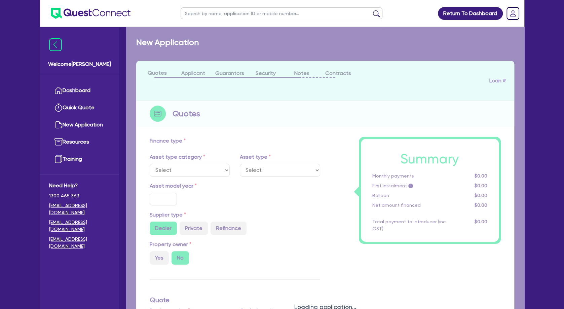
select select "TERTIARY_ASSETS"
type input "2025"
type input "45,551.99"
type input "9,110.4"
type input "5"
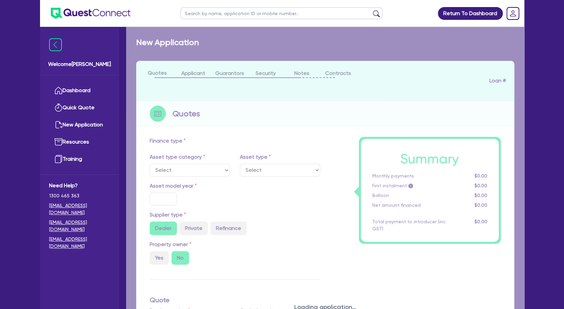
type input "1,822.08"
type input "11.59"
type input "500"
select select "BEAUTY_EQUIPMENT"
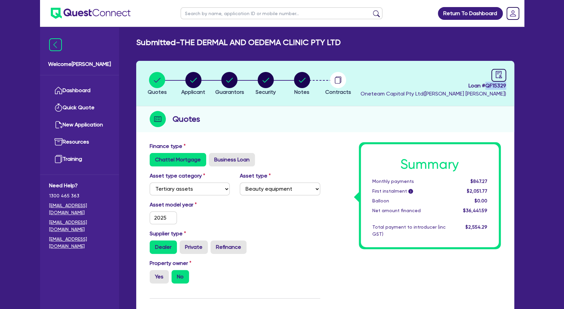
drag, startPoint x: 507, startPoint y: 83, endPoint x: 486, endPoint y: 84, distance: 21.2
click at [486, 84] on header "Quotes Applicant Guarantors Security Notes Contracts Loan # QF15329 Oneteam Cap…" at bounding box center [325, 83] width 378 height 45
copy span "QF15329"
click at [196, 79] on circle "button" at bounding box center [193, 80] width 16 height 16
select select "COMPANY"
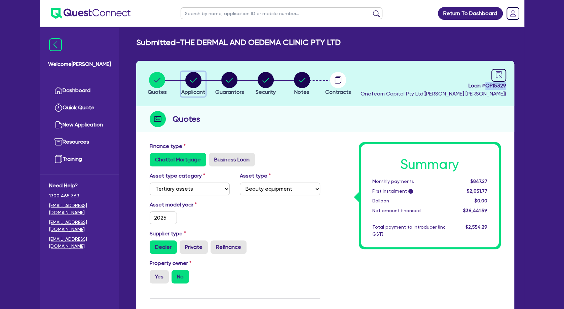
select select "HEALTH_BEAUTY"
select select "HAIR_BEAUTY_SALONS"
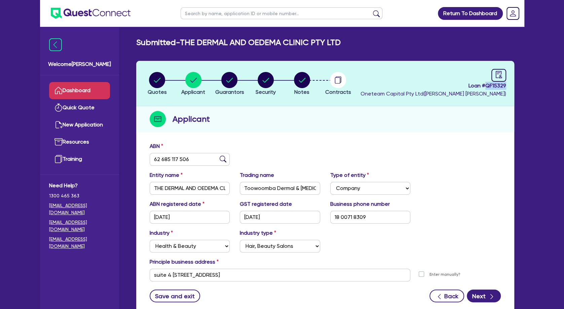
click at [97, 92] on link "Dashboard" at bounding box center [79, 90] width 61 height 17
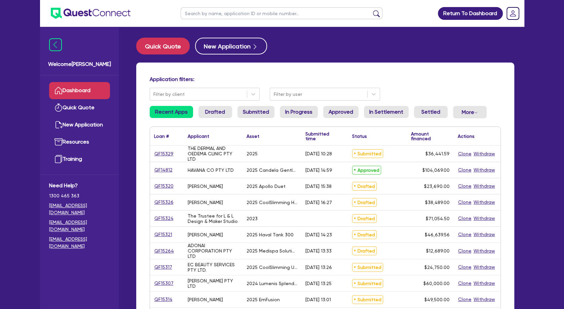
click at [209, 14] on input "text" at bounding box center [282, 13] width 202 height 12
type input "dermal"
click at [371, 10] on button "submit" at bounding box center [376, 14] width 11 height 9
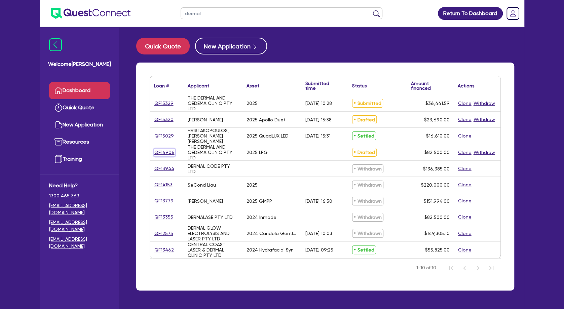
click at [165, 154] on link "QF14906" at bounding box center [164, 153] width 21 height 8
select select "TERTIARY_ASSETS"
select select "BEAUTY_EQUIPMENT"
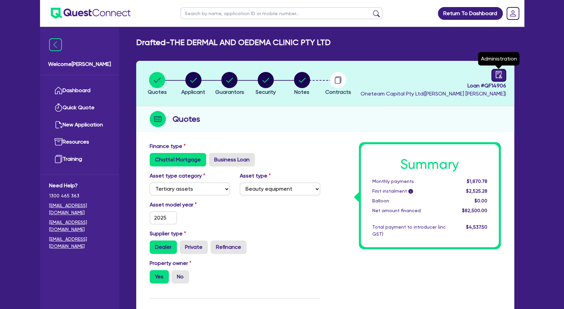
click at [497, 75] on icon "audit" at bounding box center [498, 74] width 7 height 7
select select "DRAFTED_NEW"
select select "Other"
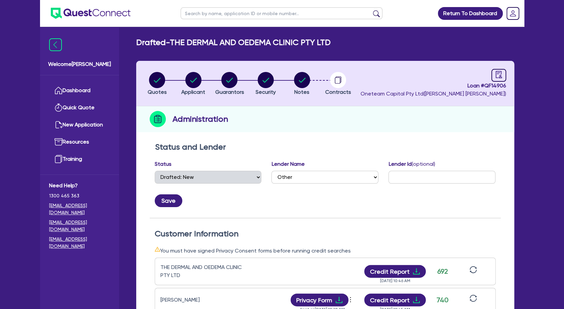
drag, startPoint x: 312, startPoint y: 79, endPoint x: 309, endPoint y: 79, distance: 3.7
click at [311, 79] on li "Notes" at bounding box center [302, 84] width 36 height 24
click at [303, 80] on icon "button" at bounding box center [302, 80] width 7 height 5
select select "Other"
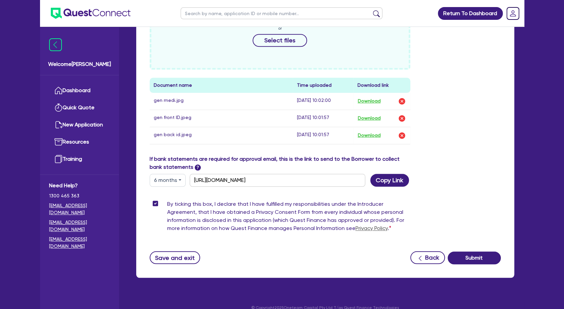
scroll to position [365, 0]
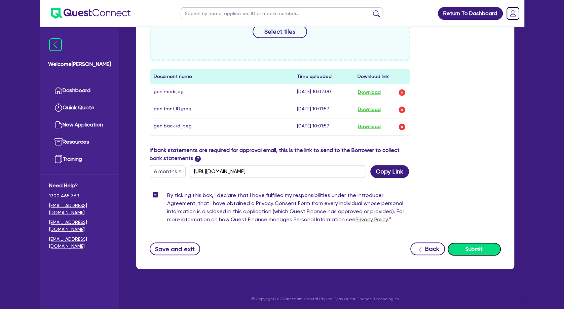
click at [471, 247] on button "Submit" at bounding box center [473, 249] width 53 height 13
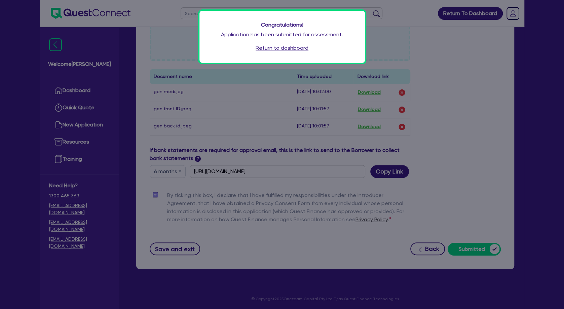
click at [277, 49] on link "Return to dashboard" at bounding box center [281, 48] width 53 height 8
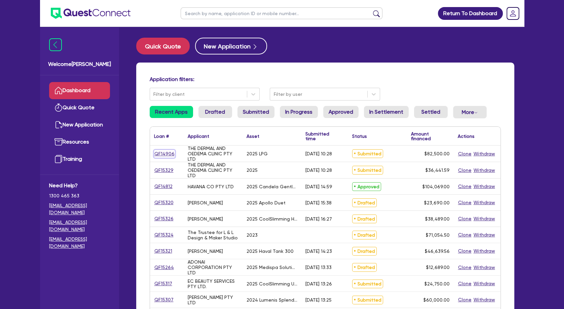
click at [163, 155] on link "QF14906" at bounding box center [164, 154] width 21 height 8
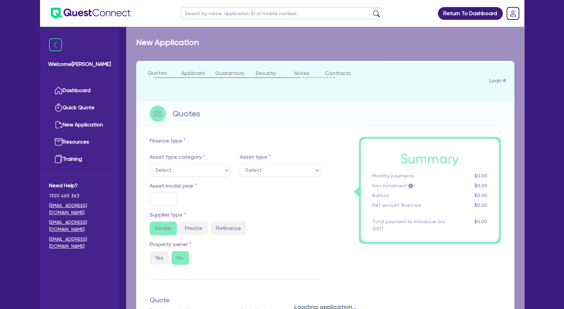
select select "TERTIARY_ASSETS"
type input "2025"
radio input "true"
type input "82,500"
type input "5"
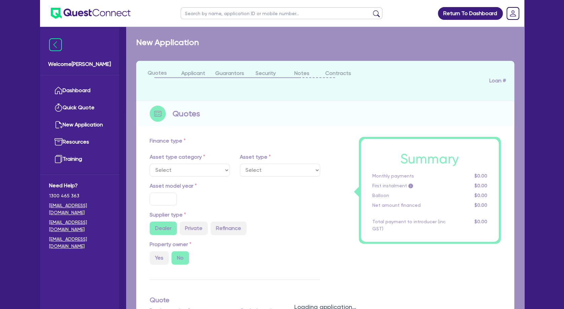
type input "4,125"
type input "10.5"
select select "BEAUTY_EQUIPMENT"
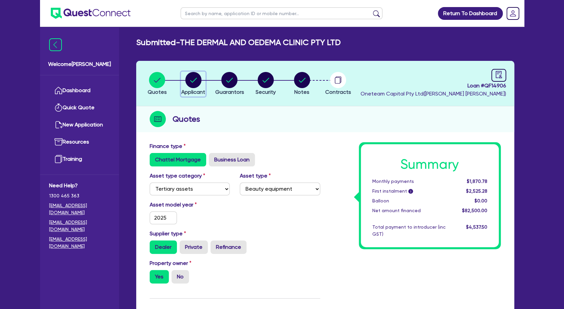
click at [188, 78] on circle "button" at bounding box center [193, 80] width 16 height 16
select select "COMPANY"
select select "HEALTH_BEAUTY"
select select "HAIR_BEAUTY_SALONS"
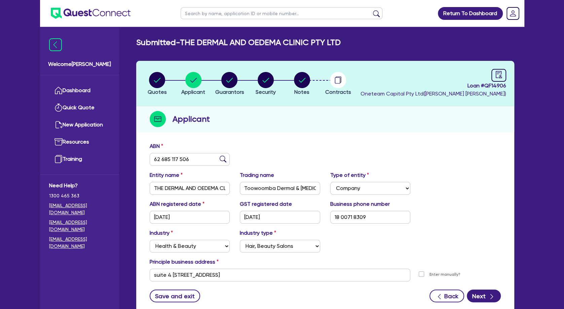
drag, startPoint x: 257, startPoint y: 133, endPoint x: 287, endPoint y: 91, distance: 51.9
click at [257, 133] on div "Quotes Applicant Guarantors Security Notes Contracts Loan # QF14906 Oneteam Cap…" at bounding box center [325, 188] width 378 height 255
click at [83, 88] on link "Dashboard" at bounding box center [79, 90] width 61 height 17
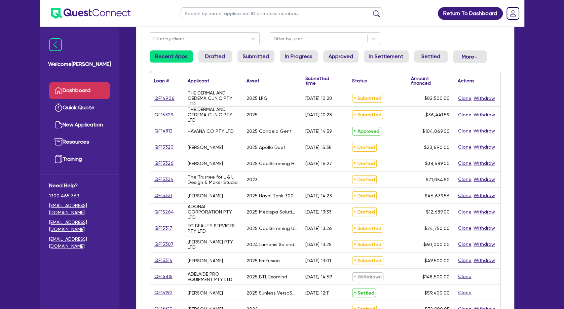
scroll to position [73, 0]
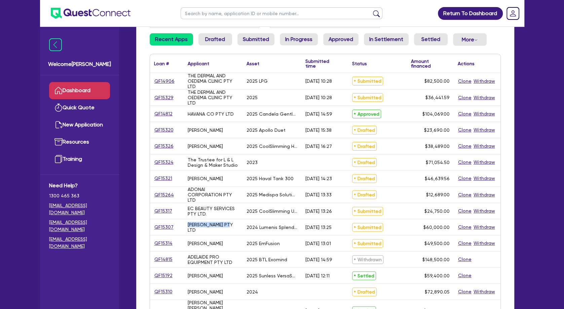
drag, startPoint x: 226, startPoint y: 229, endPoint x: 187, endPoint y: 227, distance: 39.0
click at [187, 227] on div "[PERSON_NAME] PTY LTD" at bounding box center [213, 227] width 59 height 16
copy div "[PERSON_NAME] PTY LTD"
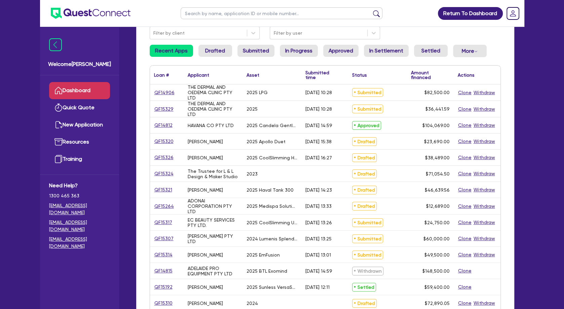
scroll to position [0, 0]
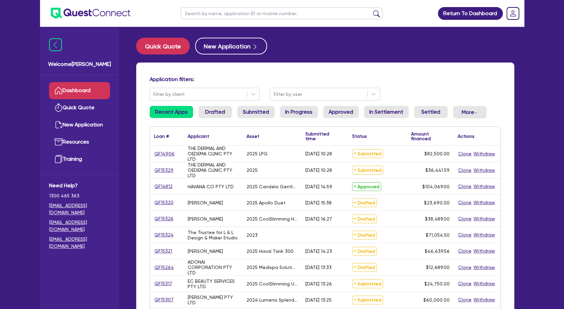
click at [226, 14] on input "text" at bounding box center [282, 13] width 202 height 12
type input "LUXE"
click at [371, 10] on button "submit" at bounding box center [376, 14] width 11 height 9
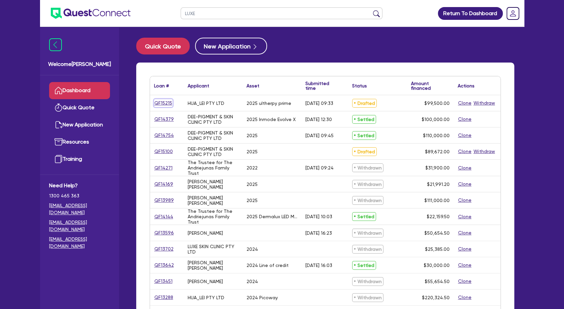
click at [167, 103] on link "QF15215" at bounding box center [163, 103] width 18 height 8
select select "SECONDARY_ASSETS"
select select "MEDICAL_DENTAL_LABORATORY_EQUIPMENT"
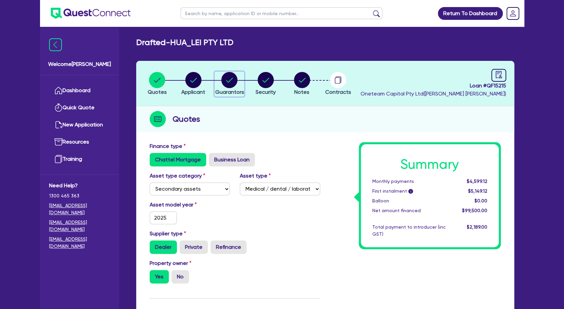
click at [231, 82] on circle "button" at bounding box center [229, 80] width 16 height 16
select select "MR"
select select "WA"
select select "MARRIED"
select select "PROPERTY"
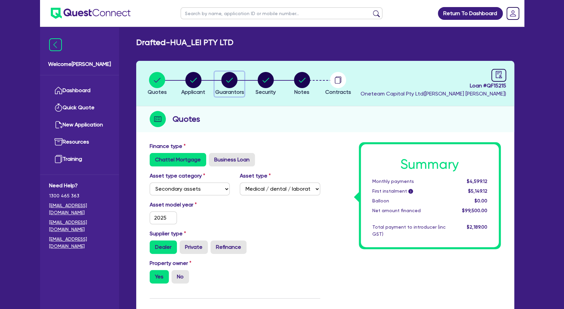
select select "CASH"
select select "VEHICLE"
select select "HOUSEHOLD_PERSONAL"
select select "OTHER"
select select "MORTGAGE"
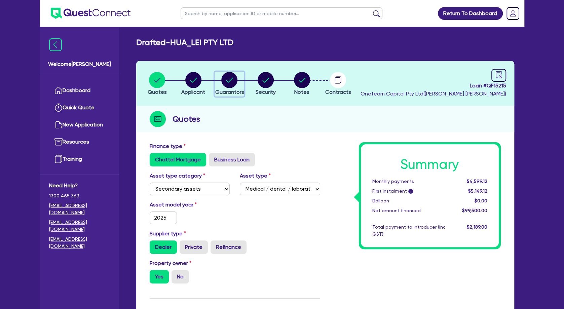
select select "MS"
select select "WA"
select select "MARRIED"
select select "PROPERTY"
select select "CASH"
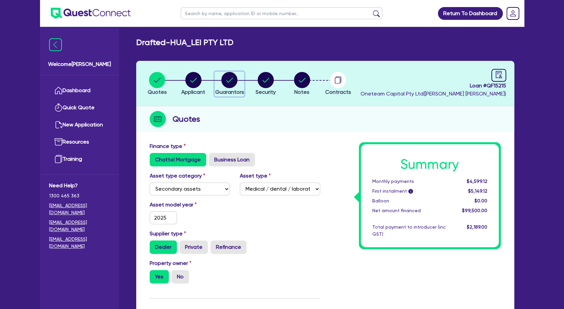
select select "VEHICLE"
select select "HOUSEHOLD_PERSONAL"
select select "OTHER"
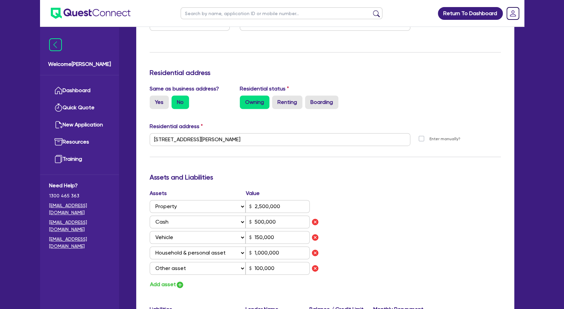
scroll to position [363, 0]
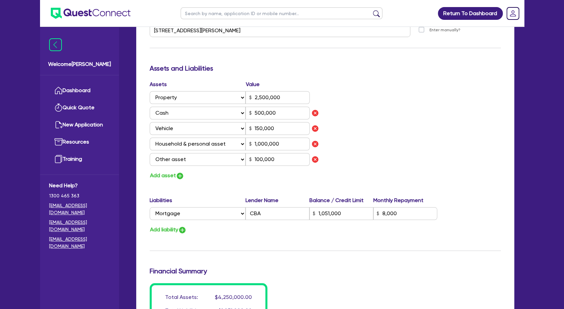
click at [395, 127] on div "Assets Value Select Asset Cash Property Investment property Vehicle Truck Trail…" at bounding box center [325, 130] width 361 height 100
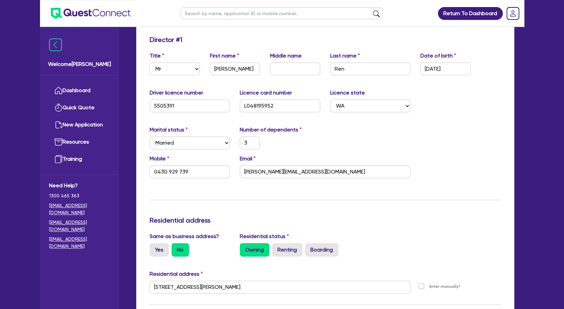
scroll to position [0, 0]
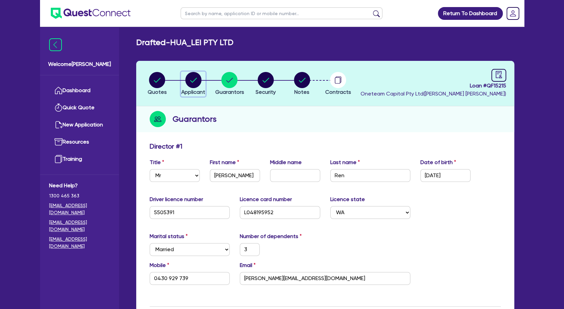
click at [197, 84] on circle "button" at bounding box center [193, 80] width 16 height 16
select select "COMPANY"
select select "HEALTH_BEAUTY"
select select "HAIR_BEAUTY_SALONS"
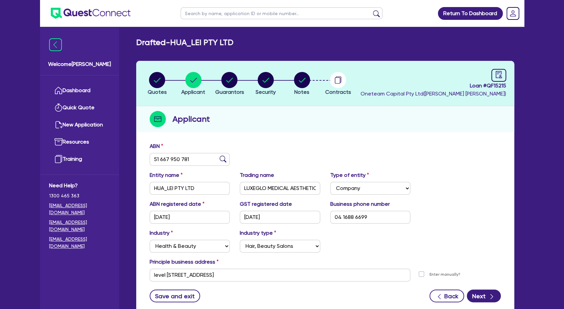
click at [187, 146] on div "ABN 51 667 950 781" at bounding box center [190, 154] width 90 height 24
click at [260, 132] on div "Quotes Applicant Guarantors Security Notes Contracts Loan # QF15215 Oneteam Cap…" at bounding box center [325, 188] width 378 height 255
click at [232, 79] on circle "button" at bounding box center [229, 80] width 16 height 16
select select "MR"
select select "WA"
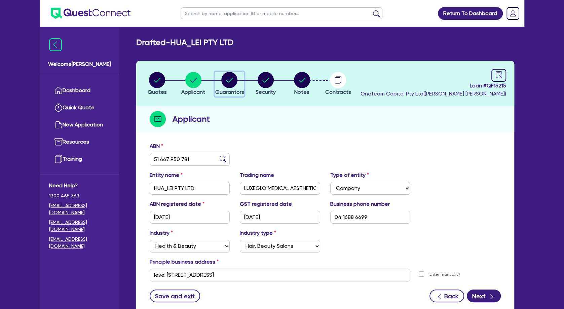
select select "MARRIED"
select select "PROPERTY"
select select "CASH"
select select "VEHICLE"
select select "HOUSEHOLD_PERSONAL"
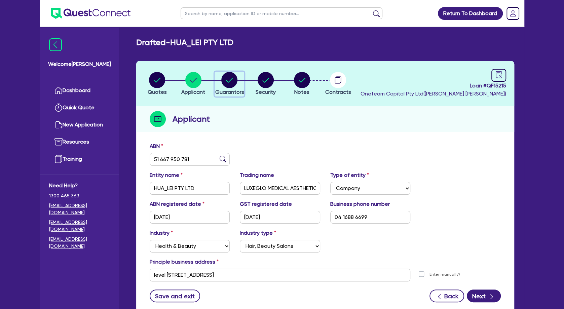
select select "OTHER"
select select "MORTGAGE"
select select "MS"
select select "WA"
select select "MARRIED"
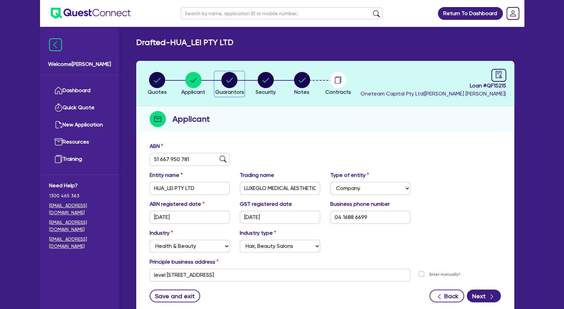
select select "PROPERTY"
select select "CASH"
select select "VEHICLE"
select select "HOUSEHOLD_PERSONAL"
select select "OTHER"
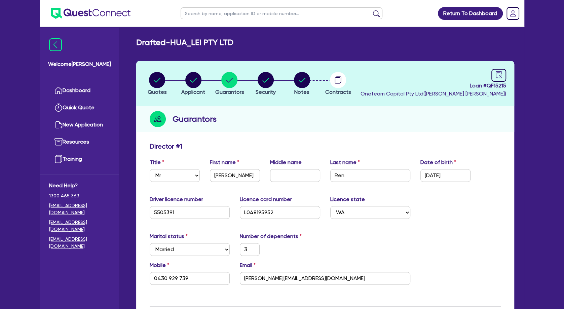
click at [230, 16] on input "text" at bounding box center [282, 13] width 202 height 12
paste input "QF12883"
type input "QF12883"
click button "submit" at bounding box center [376, 14] width 11 height 9
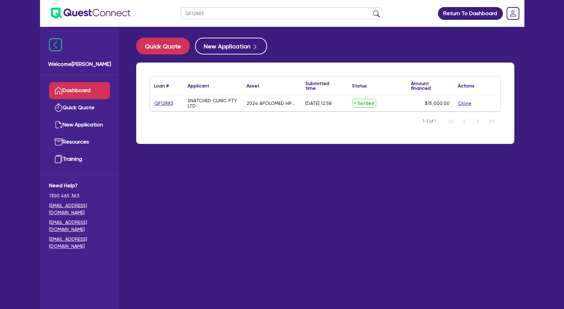
drag, startPoint x: 229, startPoint y: 16, endPoint x: 159, endPoint y: 7, distance: 70.1
click at [181, 7] on input "QF12883" at bounding box center [282, 13] width 202 height 12
paste input "3226"
type input "QF13226"
click at [371, 10] on button "submit" at bounding box center [376, 14] width 11 height 9
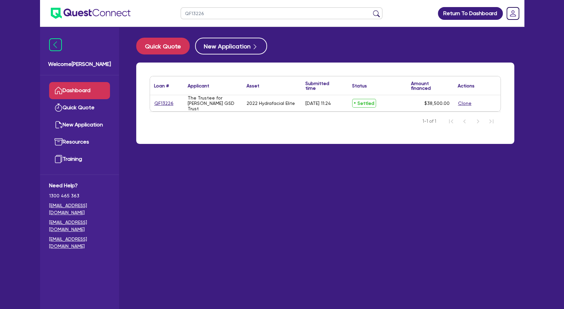
click at [219, 12] on input "QF13226" at bounding box center [282, 13] width 202 height 12
drag, startPoint x: 219, startPoint y: 12, endPoint x: 163, endPoint y: 12, distance: 55.8
click at [181, 12] on input "QF13226" at bounding box center [282, 13] width 202 height 12
click at [236, 12] on input "text" at bounding box center [282, 13] width 202 height 12
type input "irwin"
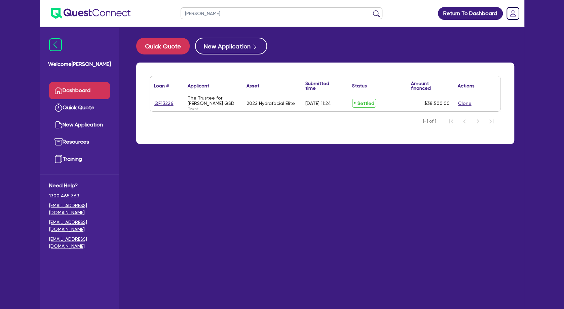
click at [371, 10] on button "submit" at bounding box center [376, 14] width 11 height 9
click at [166, 102] on link "QF15261" at bounding box center [163, 104] width 19 height 8
select select "SECONDARY_ASSETS"
select select "MEDICAL_DENTAL_LABORATORY_EQUIPMENT"
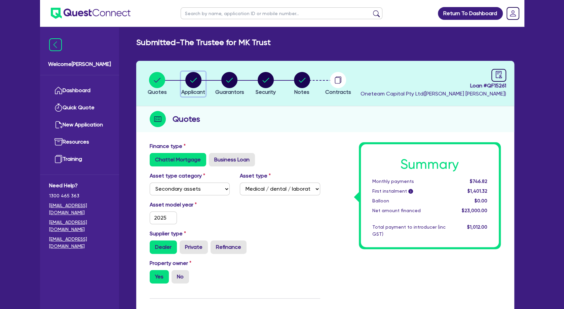
click at [193, 81] on circle "button" at bounding box center [193, 80] width 16 height 16
select select "TRUST"
select select "COMPANY"
select select "HEALTH_BEAUTY"
select select "OTHER_HEALTH_BEAUTY"
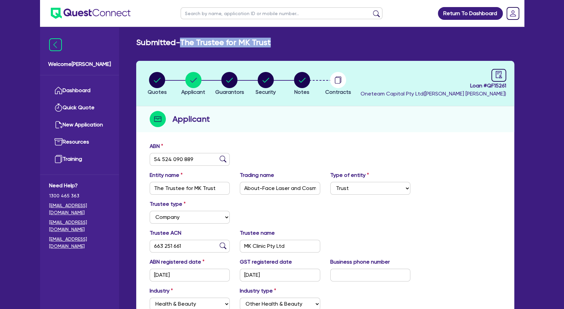
drag, startPoint x: 216, startPoint y: 44, endPoint x: 186, endPoint y: 44, distance: 29.9
click at [186, 44] on div "Submitted - The Trustee for MK Trust Quotes Applicant Guarantors Security Notes…" at bounding box center [325, 210] width 398 height 344
click at [275, 250] on input "MK Clinic Pty Ltd" at bounding box center [280, 246] width 80 height 13
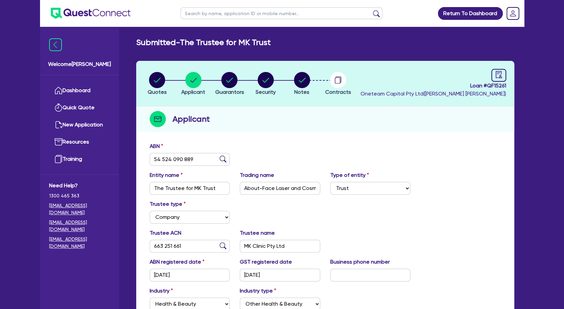
click at [266, 190] on input "About-Face Laser and Cosmedic Clinic" at bounding box center [280, 188] width 80 height 13
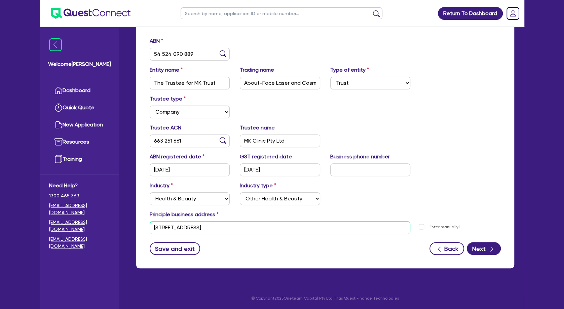
click at [217, 227] on input "9 12 Endeavour Blvd North Lakes QLD 4509" at bounding box center [280, 227] width 261 height 13
click at [263, 114] on div "Trustee type Select Individual Company" at bounding box center [325, 109] width 361 height 29
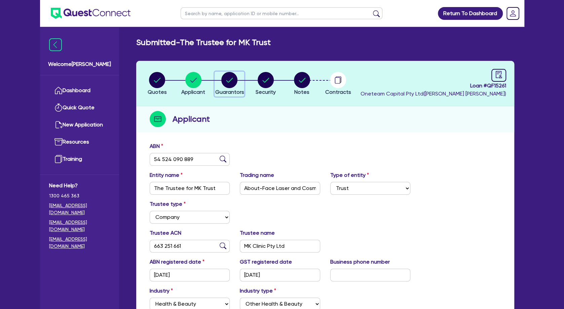
click at [227, 82] on circle "button" at bounding box center [229, 80] width 16 height 16
select select "MR"
select select "QLD"
select select "MARRIED"
select select "INVESTMENT_PROPERTY"
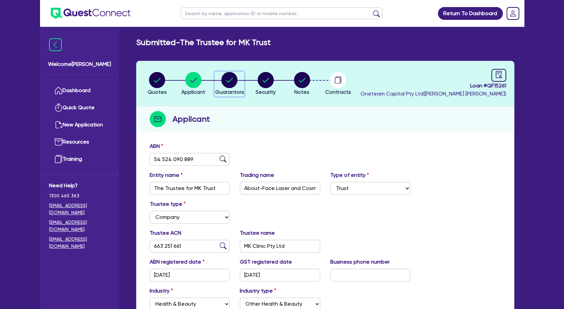
select select "CASH"
select select "VEHICLE"
select select "HOUSEHOLD_PERSONAL"
select select "OTHER"
select select "MORTGAGE"
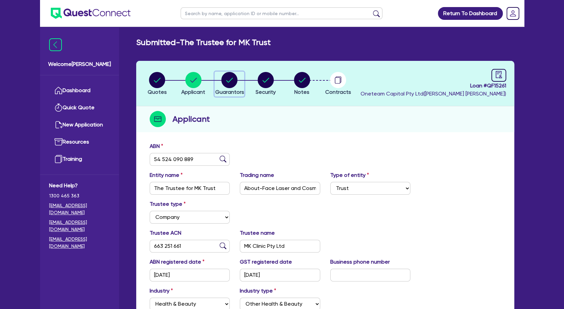
select select "VEHICLE_LOAN"
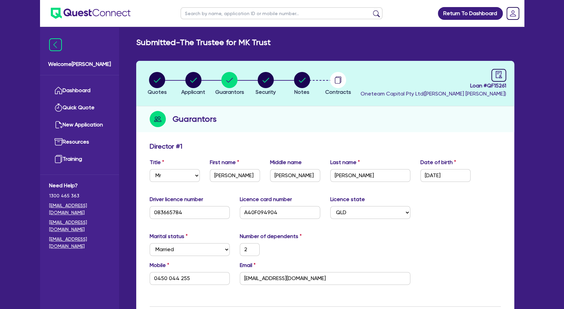
click at [203, 12] on input "text" at bounding box center [282, 13] width 202 height 12
type input "TRINH"
click button "submit" at bounding box center [376, 14] width 11 height 9
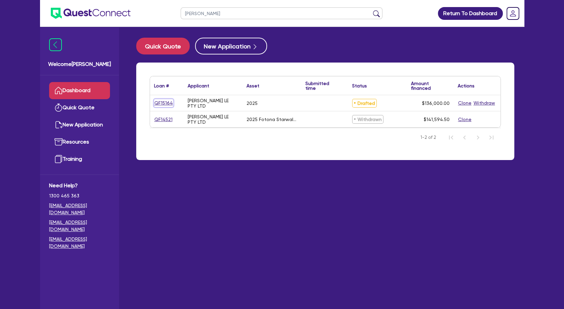
click at [164, 102] on link "QF15164" at bounding box center [163, 103] width 19 height 8
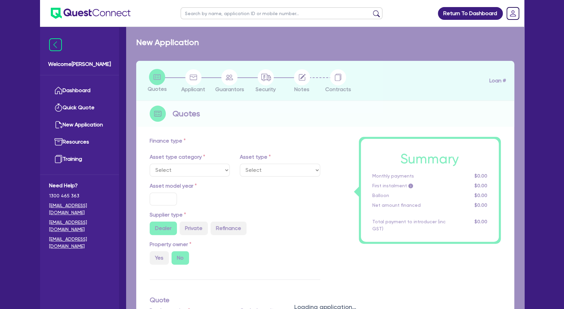
select select "SECONDARY_ASSETS"
type input "2025"
radio input "true"
type input "171,000"
type input "35,000"
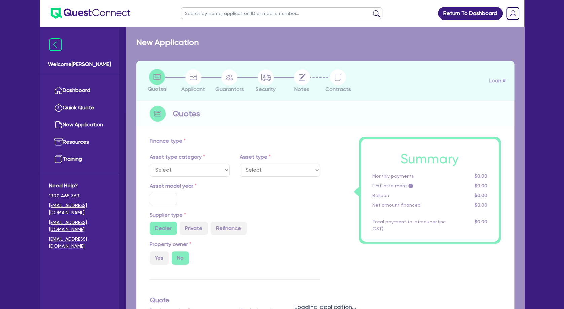
type input "5"
type input "6,800"
type input "10.5"
select select "MEDICAL_DENTAL_LABORATORY_EQUIPMENT"
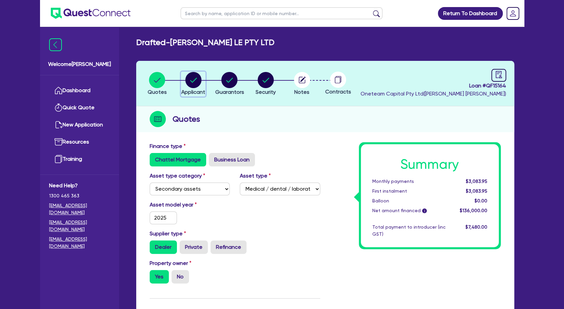
click at [197, 75] on circle "button" at bounding box center [193, 80] width 16 height 16
select select "COMPANY"
select select "HEALTH_BEAUTY"
select select "HAIR_BEAUTY_SALONS"
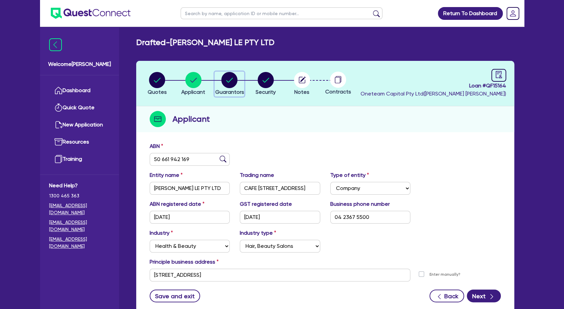
click at [226, 81] on circle "button" at bounding box center [229, 80] width 16 height 16
select select "MRS"
select select "QLD"
select select "MARRIED"
select select "PROPERTY"
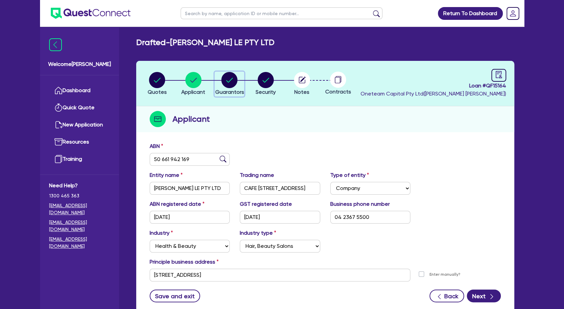
select select "MORTGAGE"
select select "MR"
select select "QLD"
select select "MARRIED"
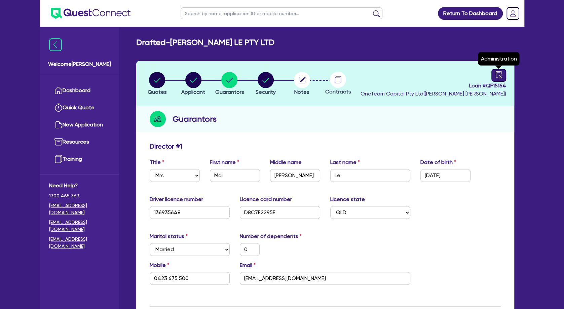
click at [498, 72] on icon "audit" at bounding box center [498, 74] width 7 height 7
select select "DRAFTED_NEW"
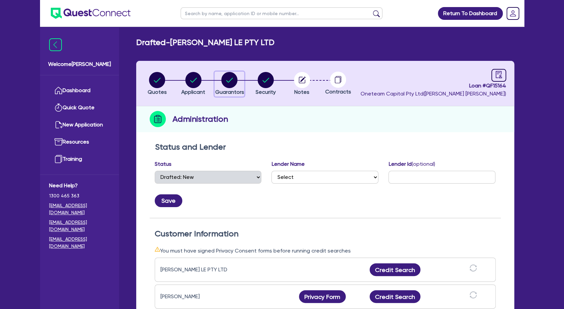
click at [234, 80] on circle "button" at bounding box center [229, 80] width 16 height 16
select select "MRS"
select select "QLD"
select select "MARRIED"
select select "PROPERTY"
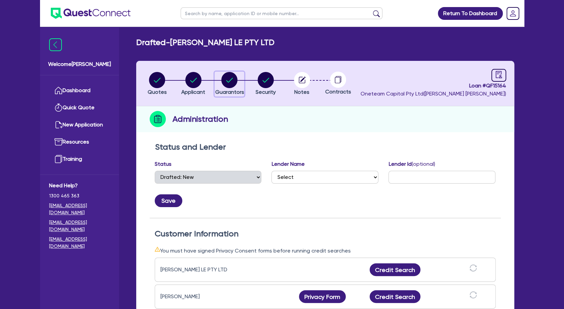
select select "MORTGAGE"
select select "MR"
select select "QLD"
select select "MARRIED"
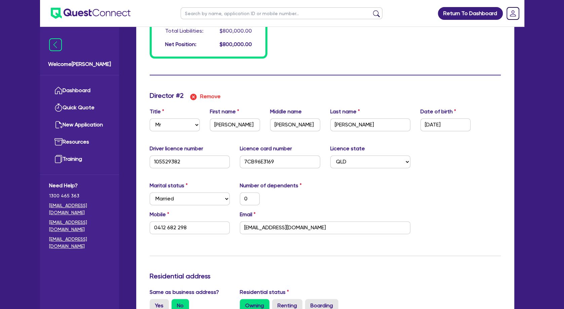
scroll to position [726, 0]
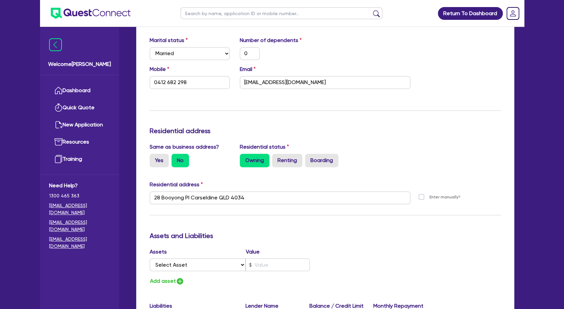
click at [209, 212] on div "Update residential status for Director #2 Boarding is only acceptable when the …" at bounding box center [325, 194] width 351 height 497
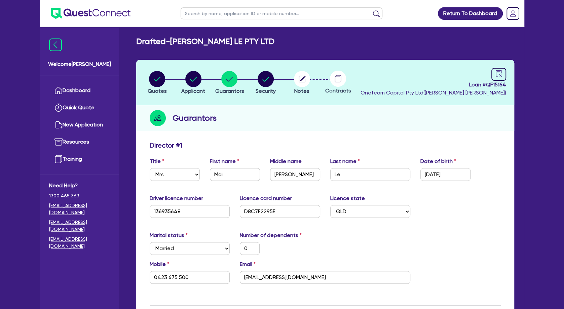
scroll to position [0, 0]
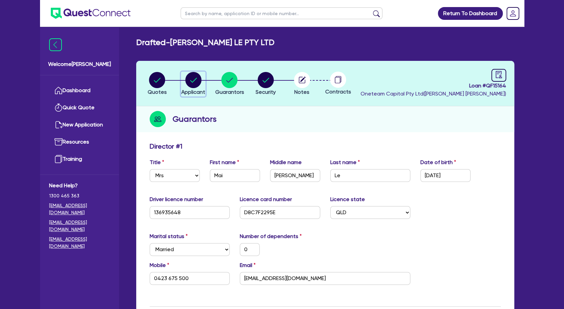
click at [196, 82] on circle "button" at bounding box center [193, 80] width 16 height 16
select select "COMPANY"
select select "HEALTH_BEAUTY"
select select "HAIR_BEAUTY_SALONS"
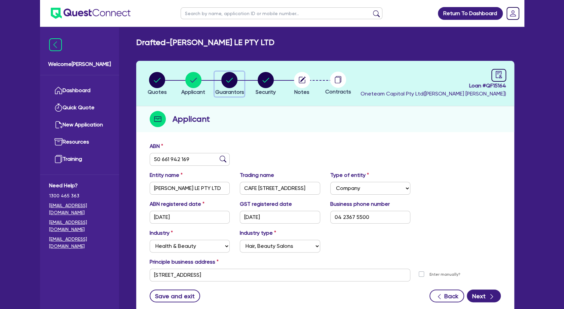
click at [231, 83] on circle "button" at bounding box center [229, 80] width 16 height 16
select select "MRS"
select select "QLD"
select select "MARRIED"
select select "PROPERTY"
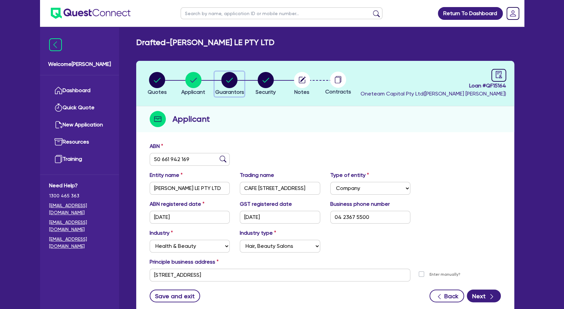
select select "MORTGAGE"
select select "MR"
select select "QLD"
select select "MARRIED"
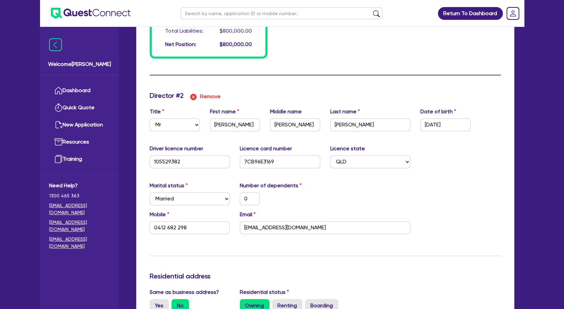
scroll to position [762, 0]
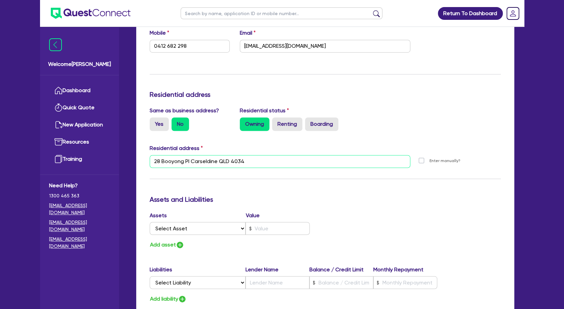
click at [167, 161] on input "28 Booyong Pl Carseldine QLD 4034" at bounding box center [280, 161] width 261 height 13
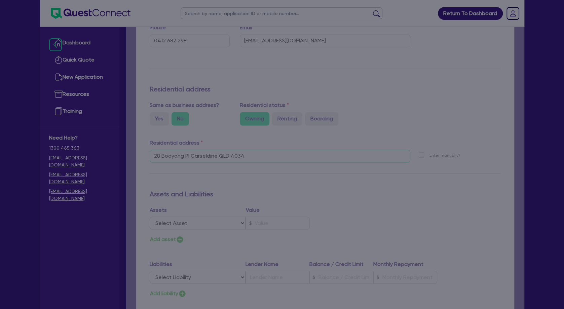
scroll to position [757, 0]
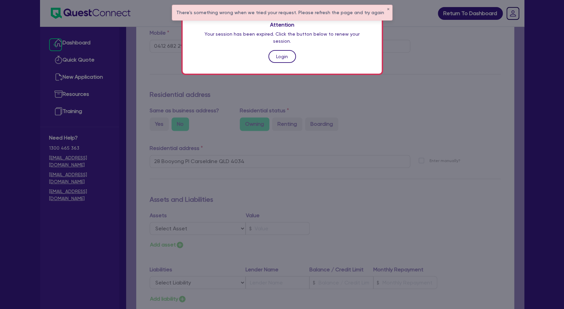
click at [278, 50] on link "Login" at bounding box center [282, 56] width 28 height 13
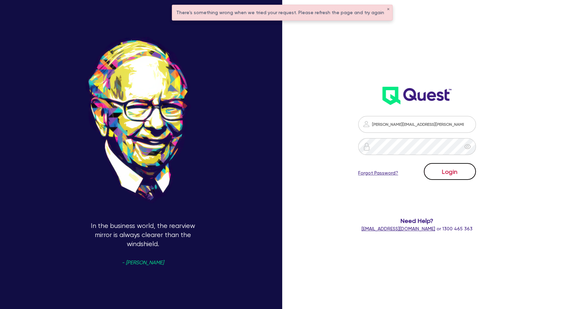
click at [446, 171] on button "Login" at bounding box center [450, 171] width 52 height 17
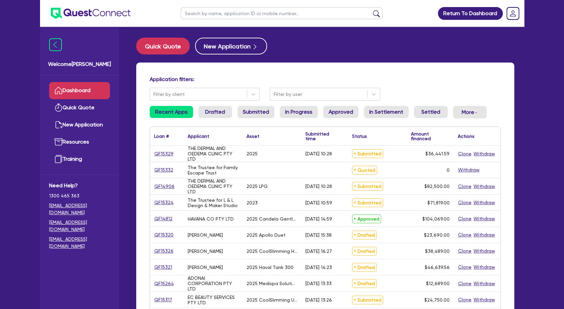
click at [209, 13] on input "text" at bounding box center [282, 13] width 202 height 12
type input "dom"
click at [371, 10] on button "submit" at bounding box center [376, 14] width 11 height 9
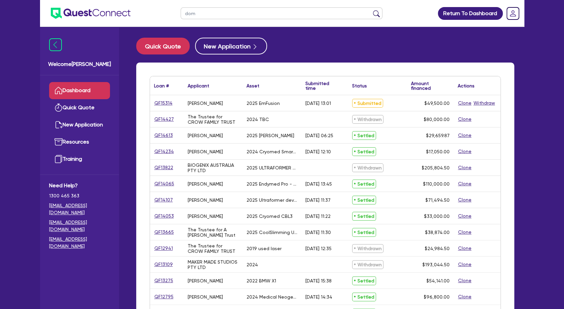
drag, startPoint x: 212, startPoint y: 104, endPoint x: 189, endPoint y: 100, distance: 22.8
click at [188, 101] on div "[PERSON_NAME]" at bounding box center [205, 103] width 35 height 5
click at [189, 101] on div "[PERSON_NAME]" at bounding box center [205, 103] width 35 height 5
drag, startPoint x: 213, startPoint y: 104, endPoint x: 187, endPoint y: 103, distance: 26.6
click at [187, 103] on div "[PERSON_NAME]" at bounding box center [213, 103] width 59 height 16
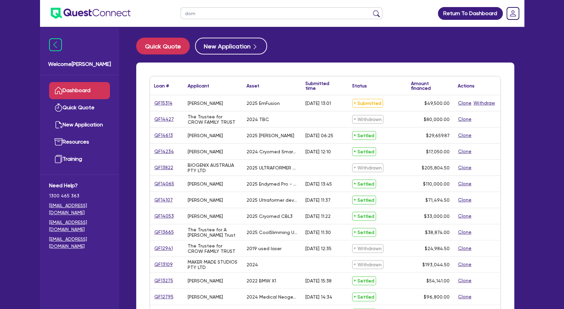
copy div "[PERSON_NAME]"
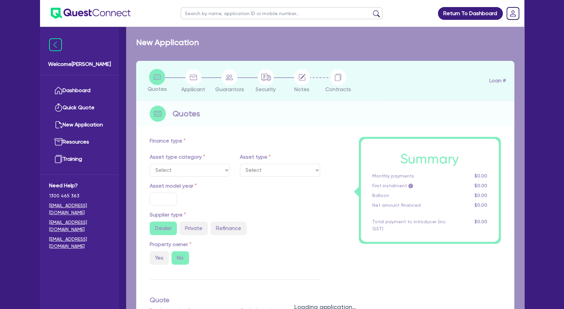
select select "TERTIARY_ASSETS"
type input "2025"
radio input "true"
type input "49,500"
type input "3"
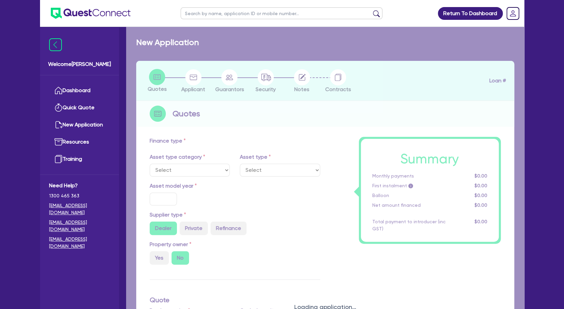
type input "1,485"
type input "11.39"
type input "500"
select select "BEAUTY_EQUIPMENT"
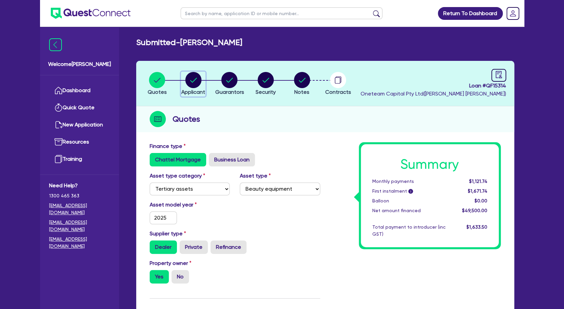
click at [196, 84] on circle "button" at bounding box center [193, 80] width 16 height 16
select select "SOLE_TRADER"
select select "HEALTH_BEAUTY"
select select "HAIR_BEAUTY_SALONS"
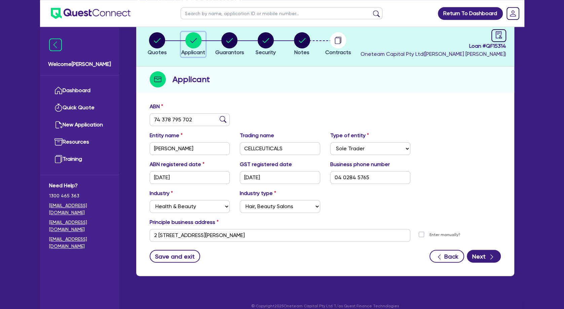
scroll to position [47, 0]
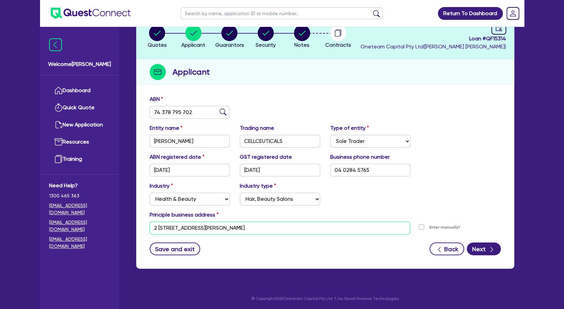
click at [204, 230] on input "2 10 Nicklin Way Parrearra QLD 4575" at bounding box center [280, 228] width 261 height 13
click at [325, 107] on div "ABN 74 378 795 702" at bounding box center [325, 109] width 361 height 29
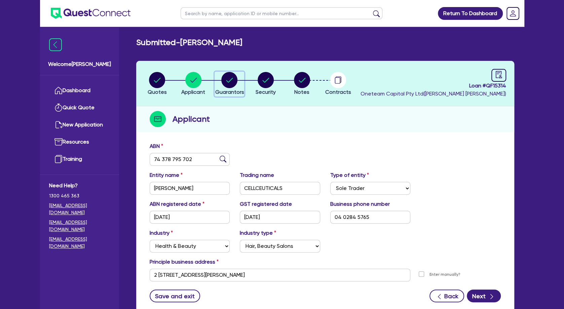
click at [235, 76] on circle "button" at bounding box center [229, 80] width 16 height 16
select select "MRS"
select select "QLD"
select select "MARRIED"
select select "PROPERTY"
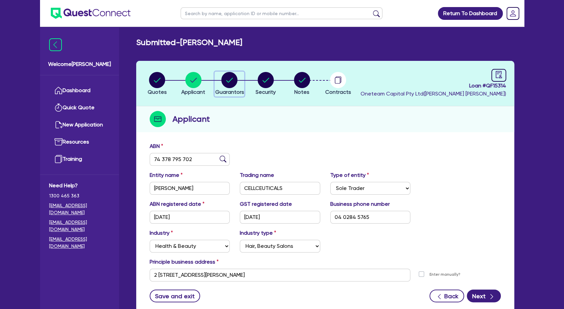
select select "CASH"
select select "TRUCK"
select select "EQUIPMENT"
select select "HOUSEHOLD_PERSONAL"
select select "MORTGAGE"
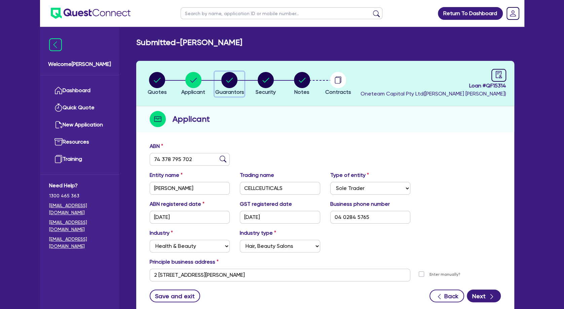
select select "EQUIPMENT_LOAN"
select select "CREDIT_CARD"
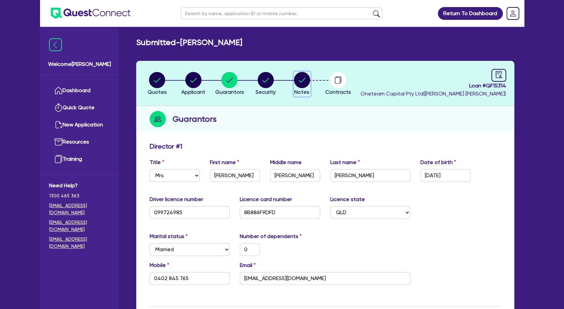
click at [299, 79] on circle "button" at bounding box center [302, 80] width 16 height 16
select select "Other"
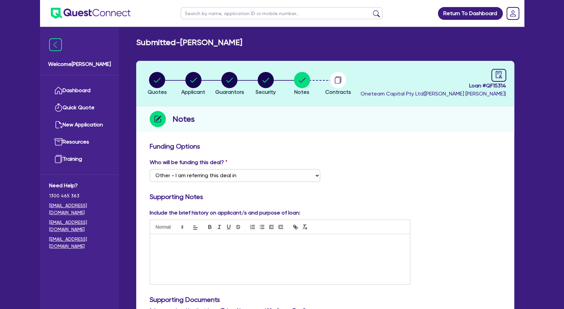
click at [203, 242] on p at bounding box center [280, 241] width 250 height 6
click at [265, 86] on circle "button" at bounding box center [266, 80] width 16 height 16
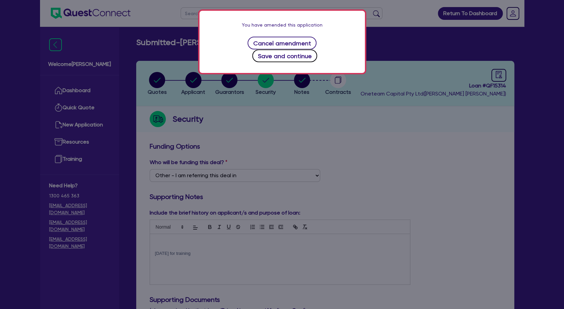
click at [292, 52] on button "Save and continue" at bounding box center [284, 55] width 65 height 13
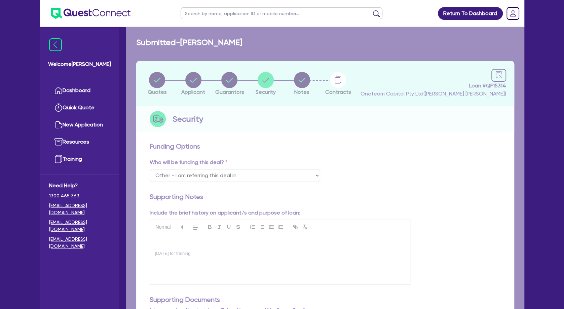
select select "TERTIARY_ASSETS"
select select "BEAUTY_EQUIPMENT"
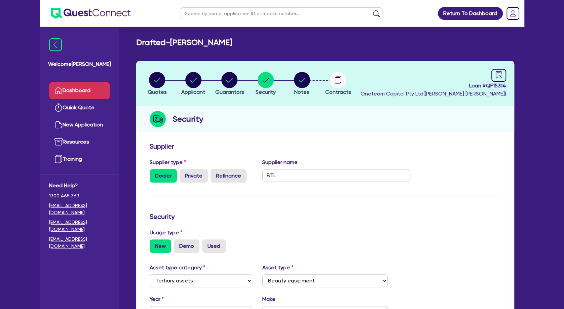
click at [81, 91] on link "Dashboard" at bounding box center [79, 90] width 61 height 17
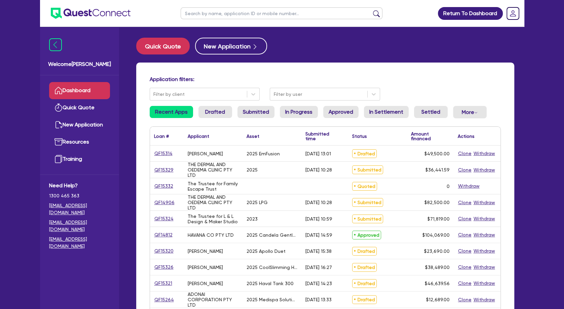
click at [301, 81] on h4 "Application filters:" at bounding box center [325, 79] width 351 height 6
click at [332, 75] on div "Application filters: Filter by client Filter by user Recent Apps Drafted Submit…" at bounding box center [325, 285] width 378 height 445
